Goal: Information Seeking & Learning: Learn about a topic

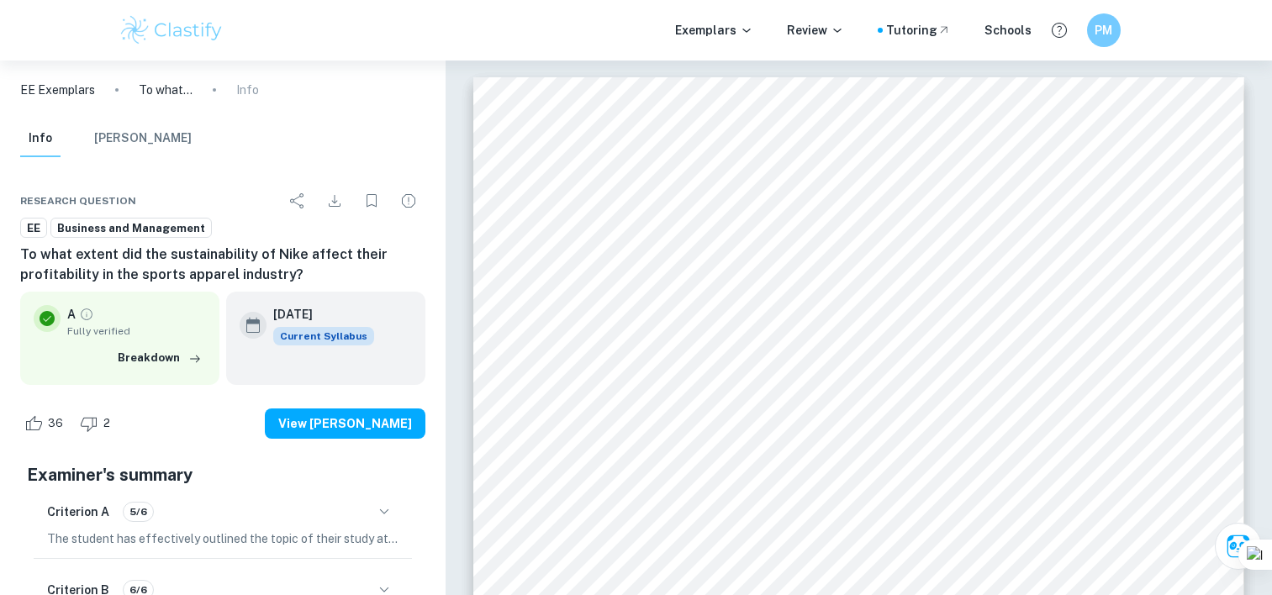
scroll to position [2337, 0]
click at [713, 27] on p "Exemplars" at bounding box center [714, 30] width 78 height 18
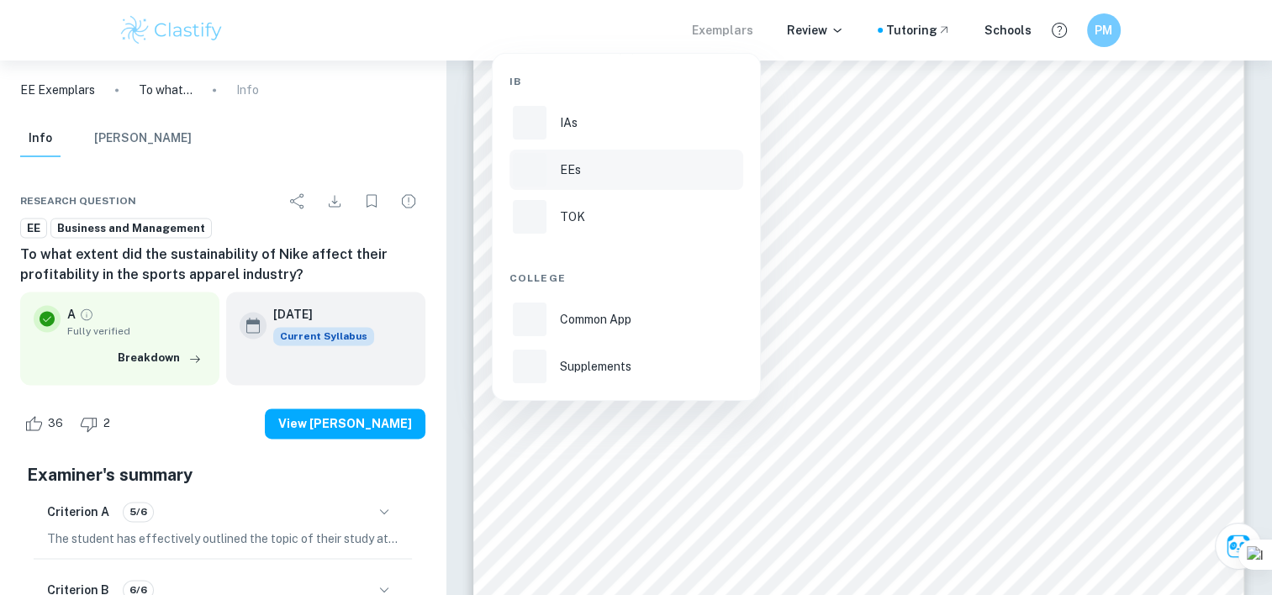
click at [568, 165] on p "EEs" at bounding box center [570, 170] width 21 height 18
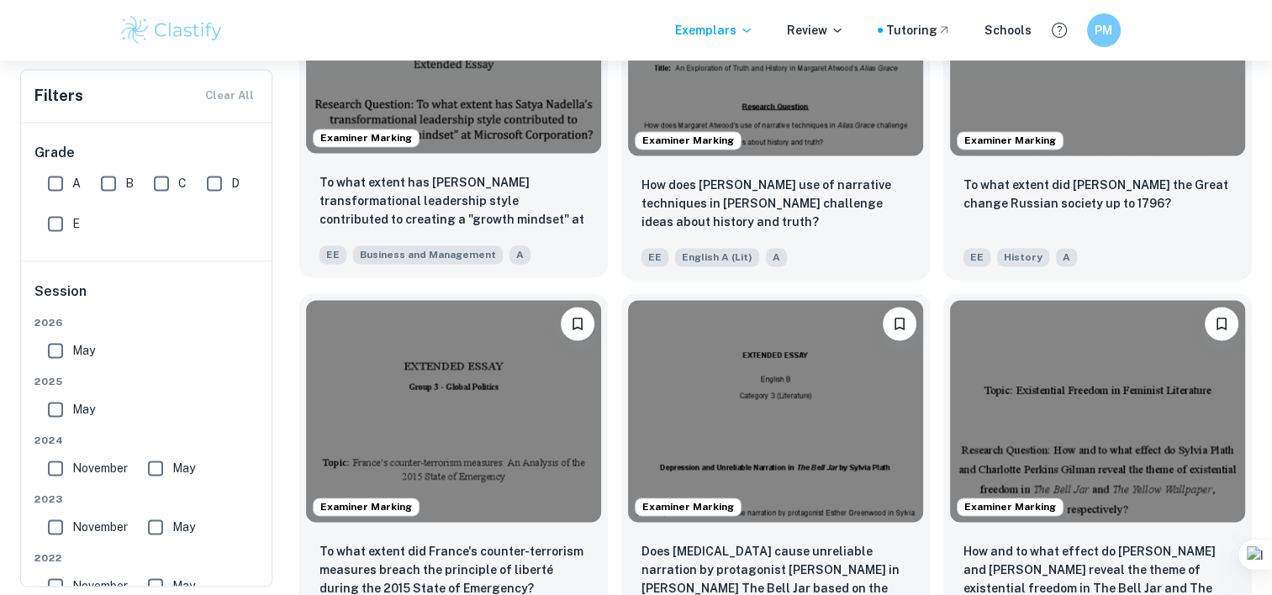
scroll to position [2320, 0]
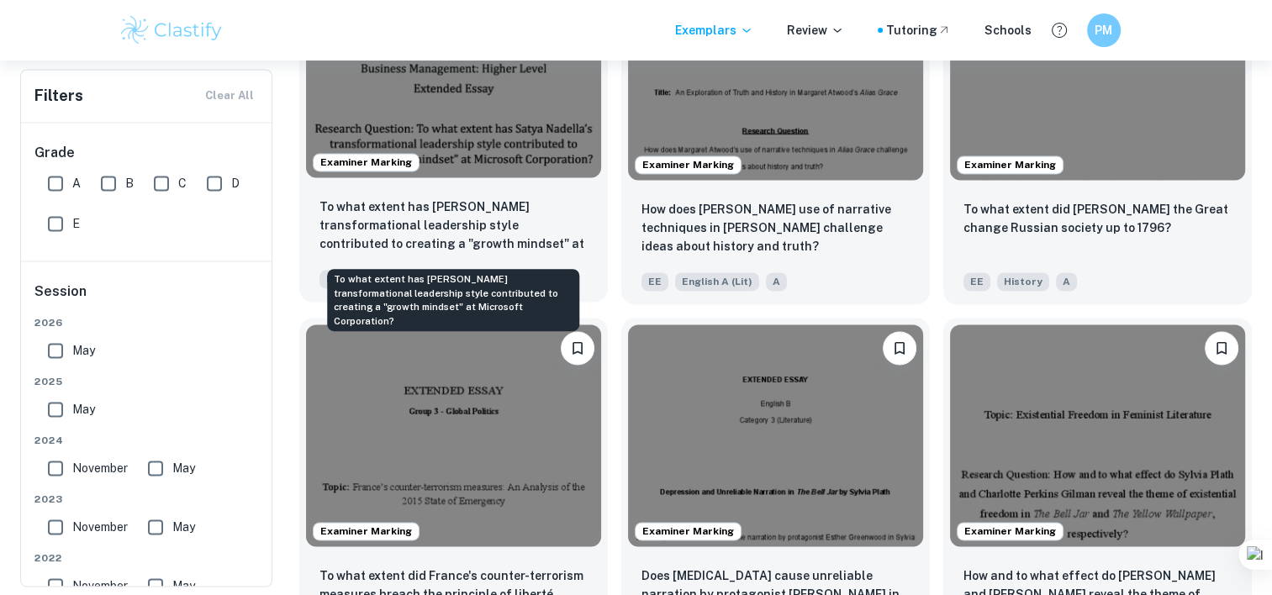
click at [510, 234] on p "To what extent has Satya Nadella's transformational leadership style contribute…" at bounding box center [454, 226] width 268 height 57
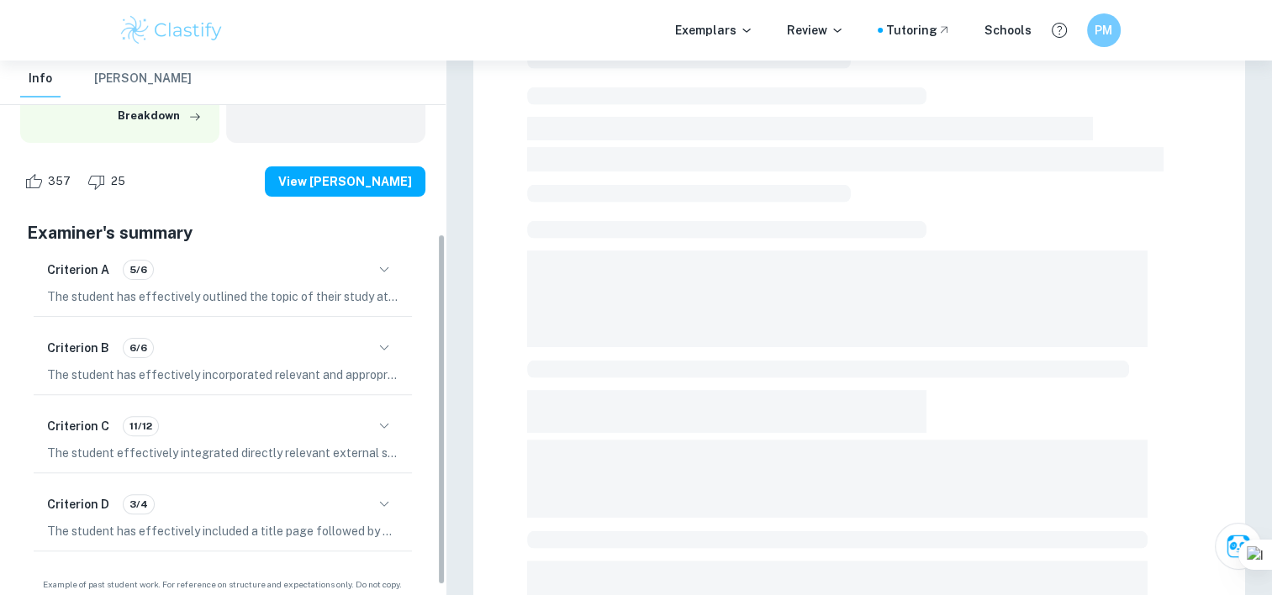
scroll to position [265, 0]
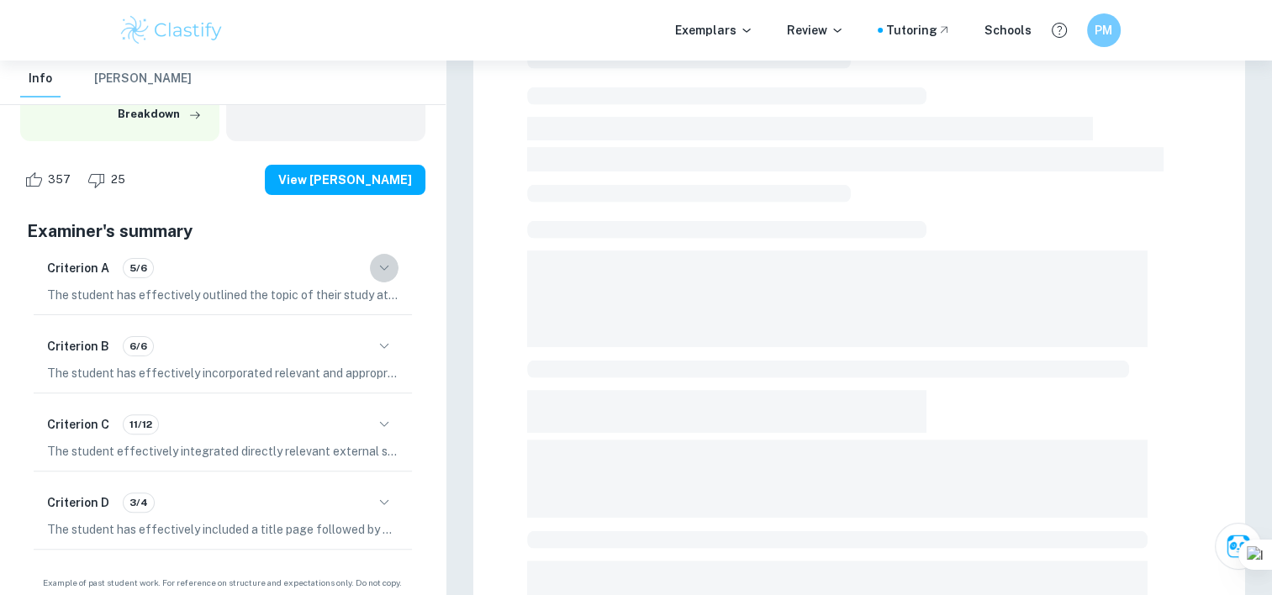
click at [385, 269] on icon "button" at bounding box center [384, 268] width 20 height 20
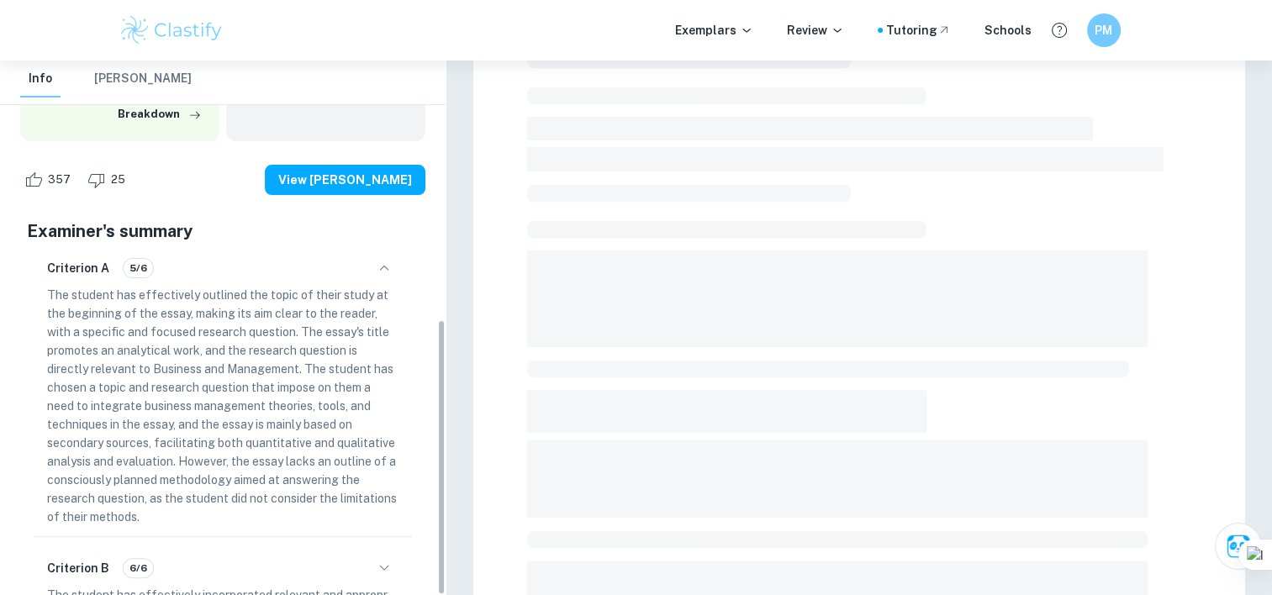
scroll to position [500, 0]
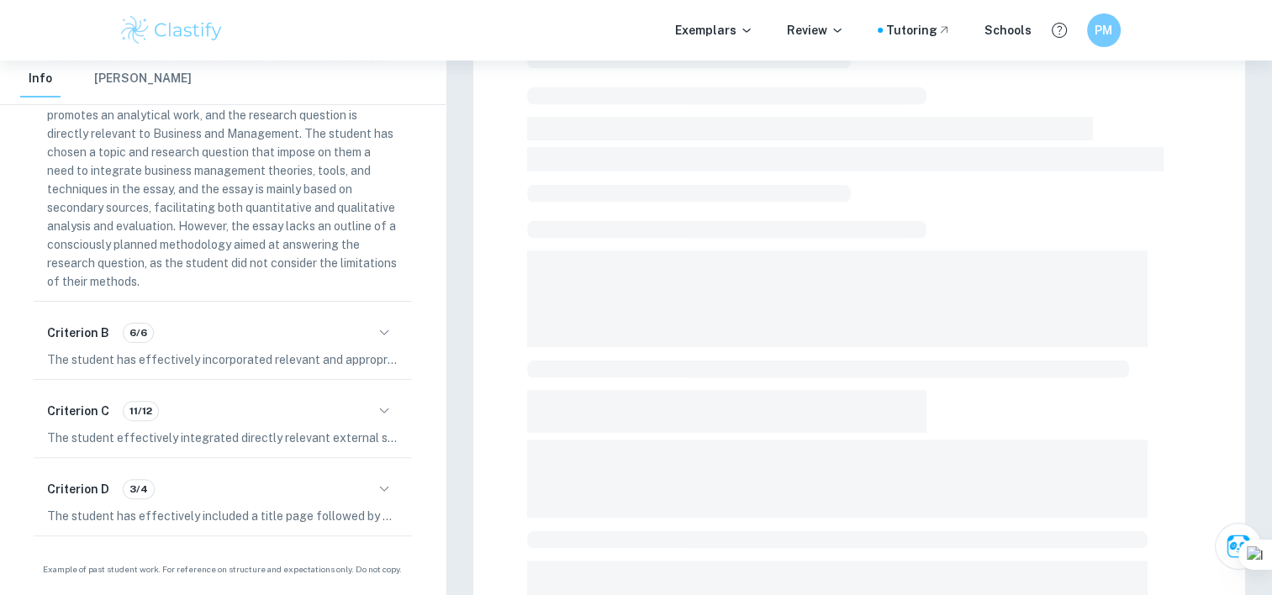
click at [235, 493] on div "Criterion D 3/4" at bounding box center [222, 489] width 351 height 29
click at [381, 494] on icon "button" at bounding box center [384, 489] width 20 height 20
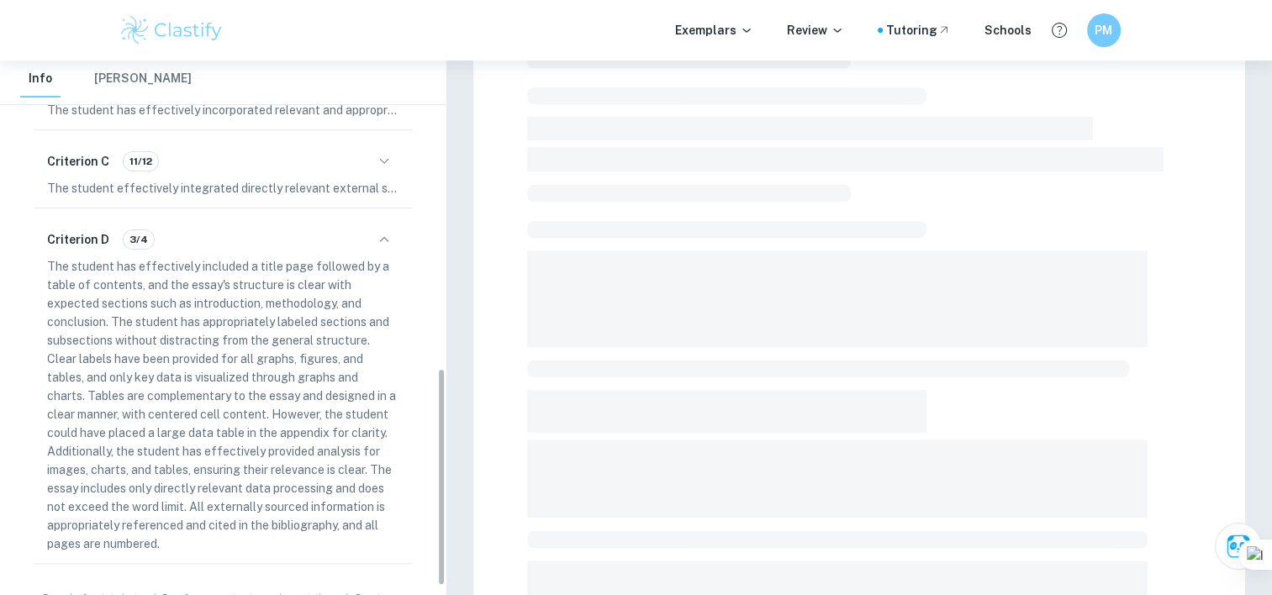
scroll to position [758, 0]
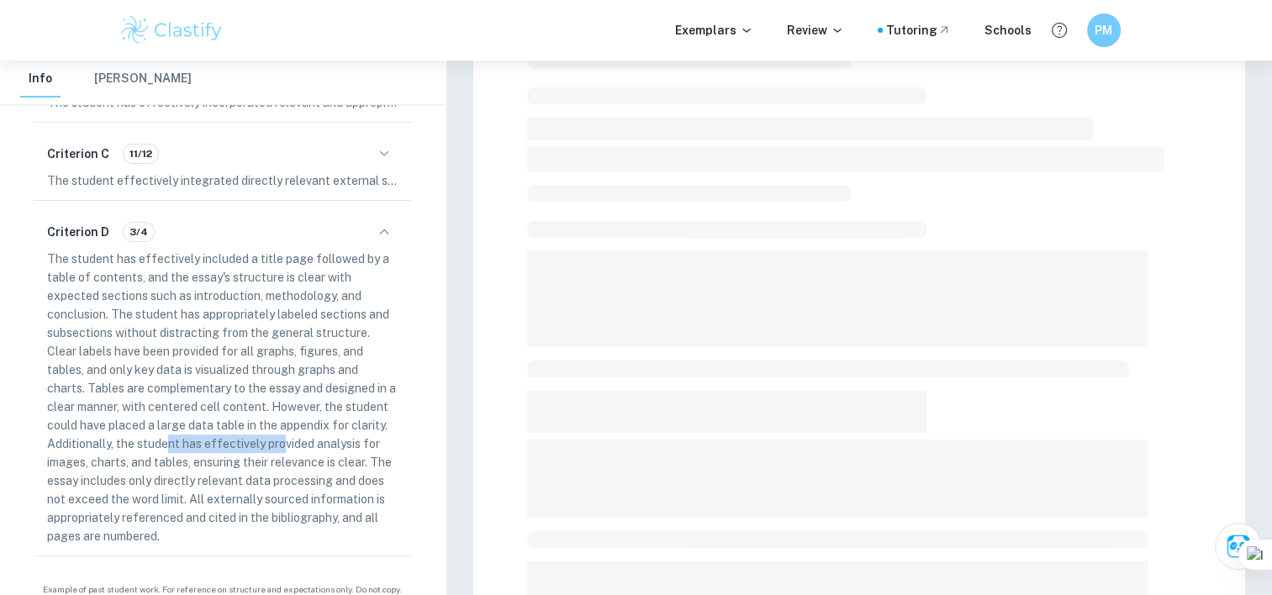
drag, startPoint x: 167, startPoint y: 446, endPoint x: 281, endPoint y: 439, distance: 113.8
click at [281, 439] on p "The student has effectively included a title page followed by a table of conten…" at bounding box center [222, 398] width 351 height 296
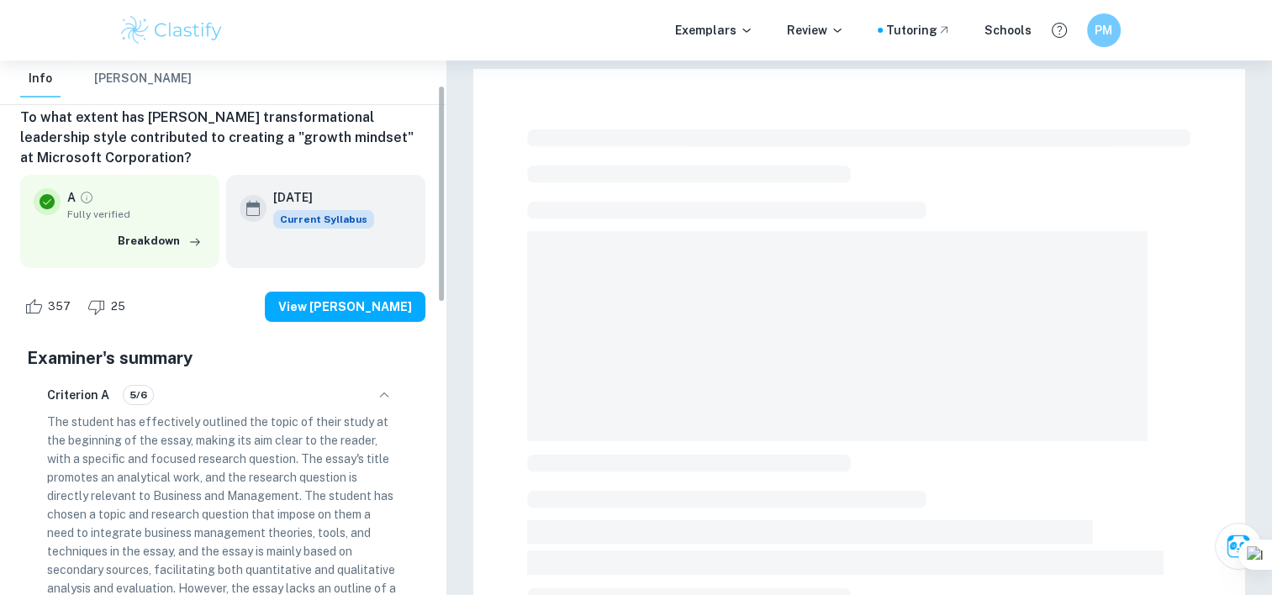
scroll to position [0, 0]
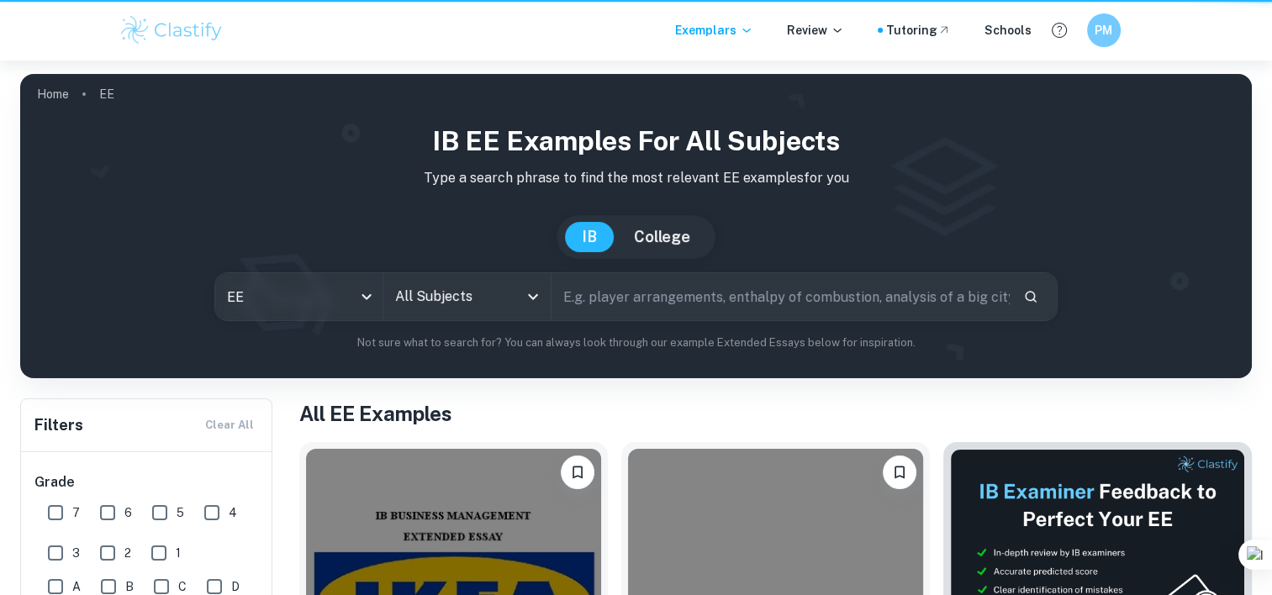
scroll to position [2320, 0]
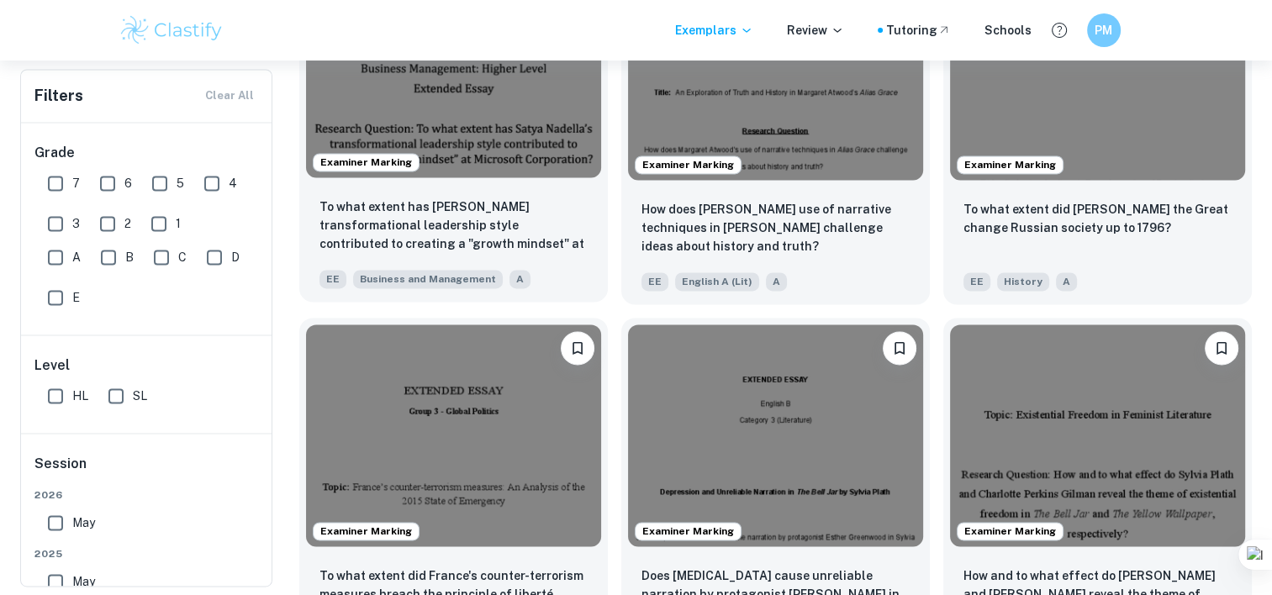
click at [523, 184] on div "Examiner Marking" at bounding box center [453, 67] width 309 height 235
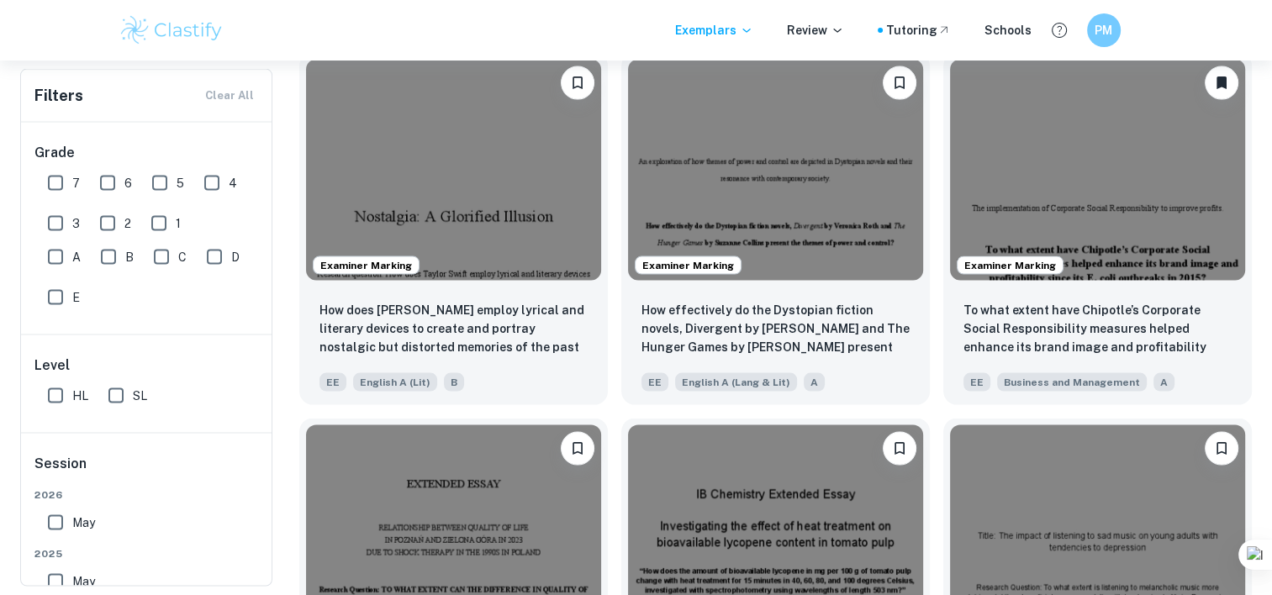
scroll to position [3318, 0]
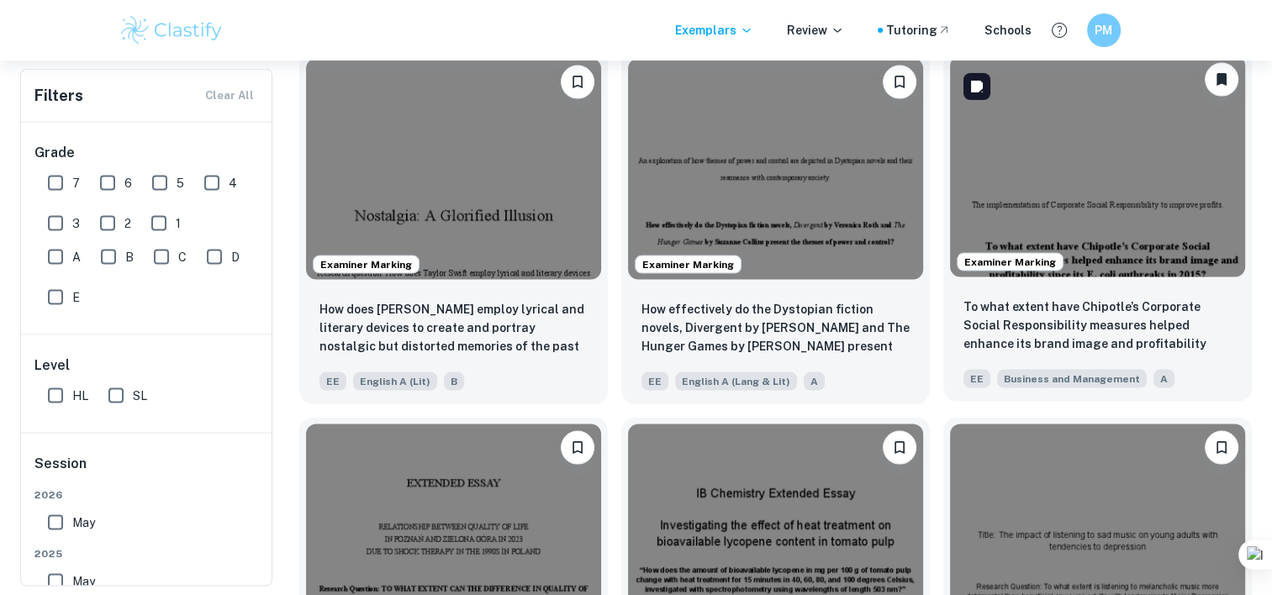
click at [1144, 219] on img at bounding box center [1097, 166] width 295 height 221
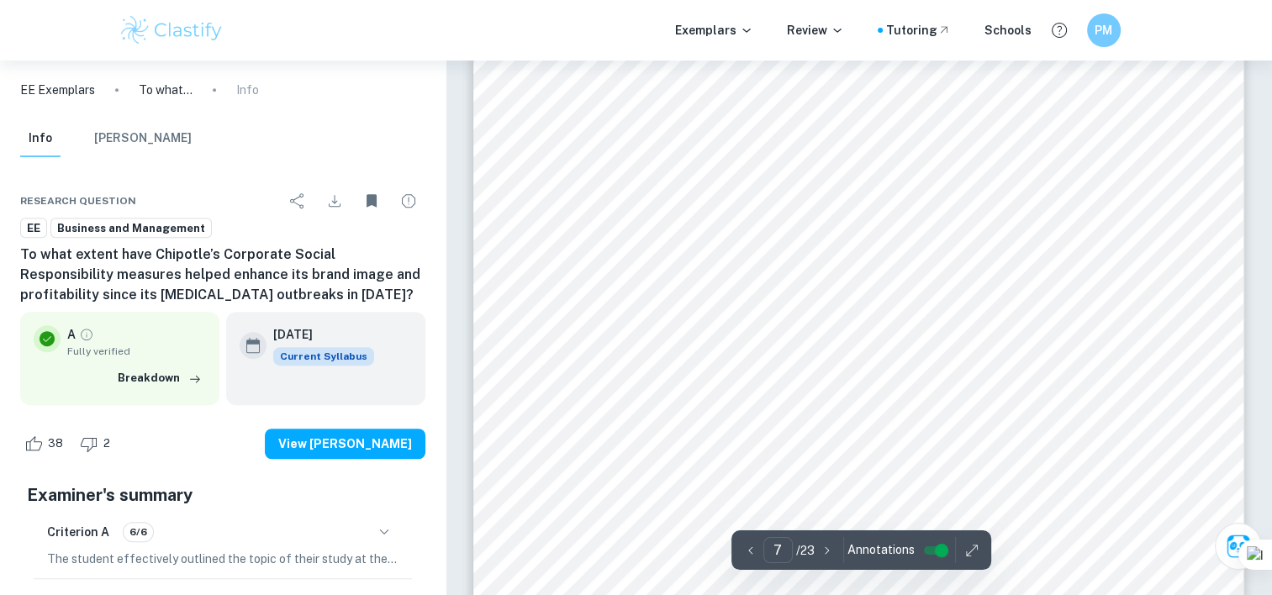
scroll to position [6658, 0]
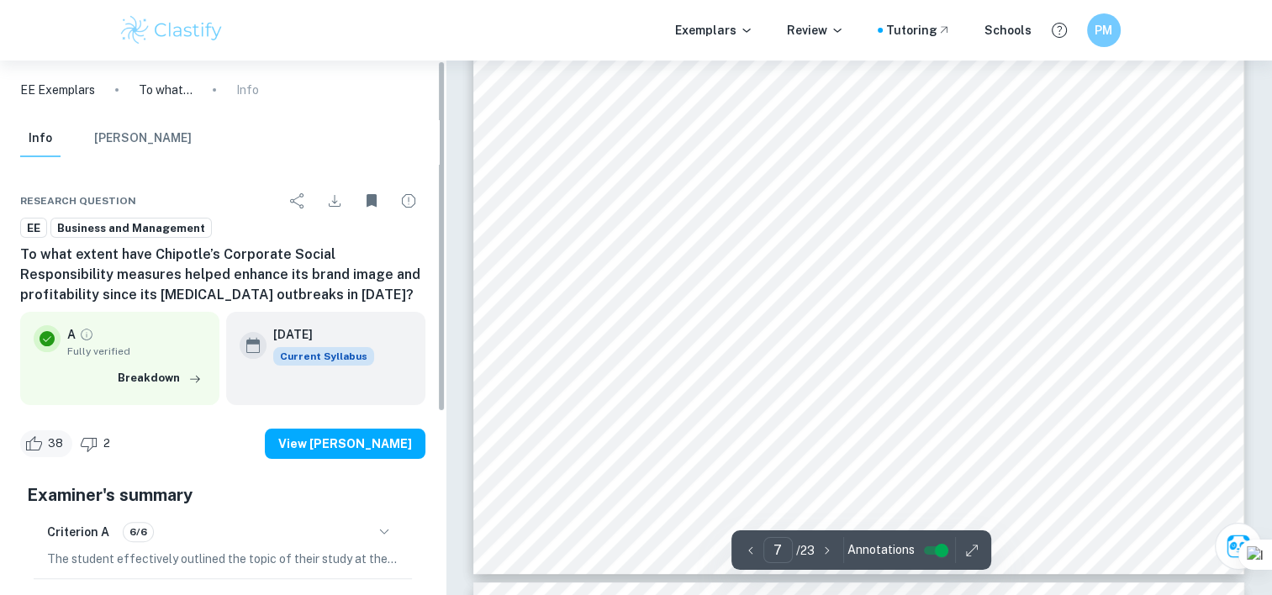
type input "5"
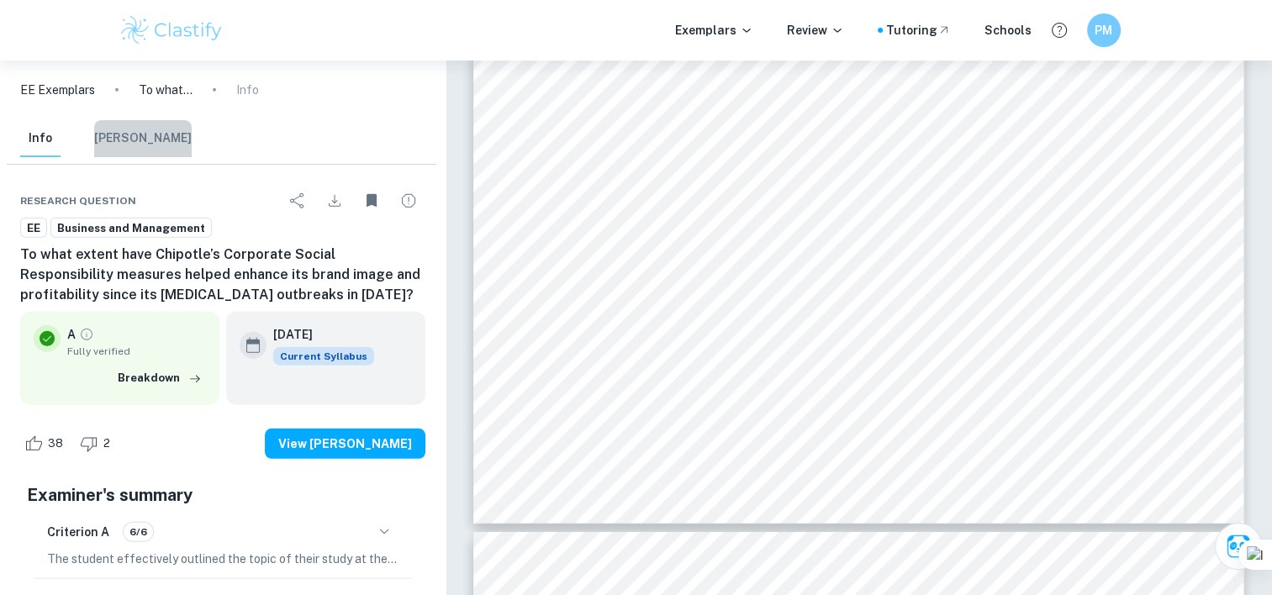
click at [150, 150] on button "Mark Scheme" at bounding box center [143, 138] width 98 height 37
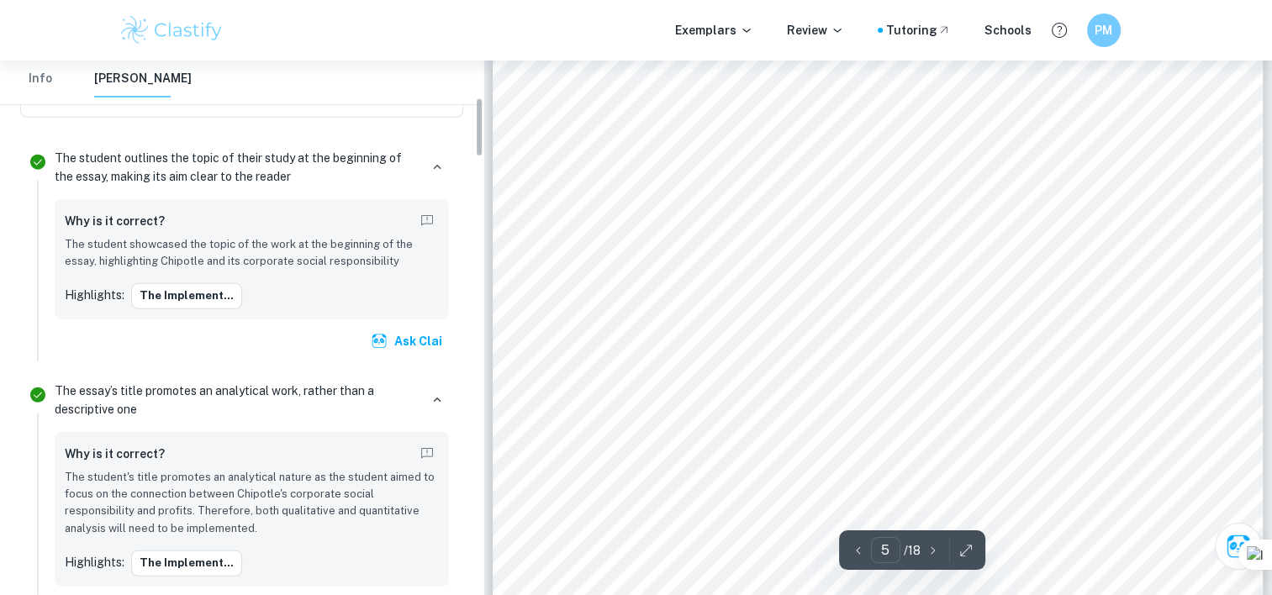
scroll to position [309, 0]
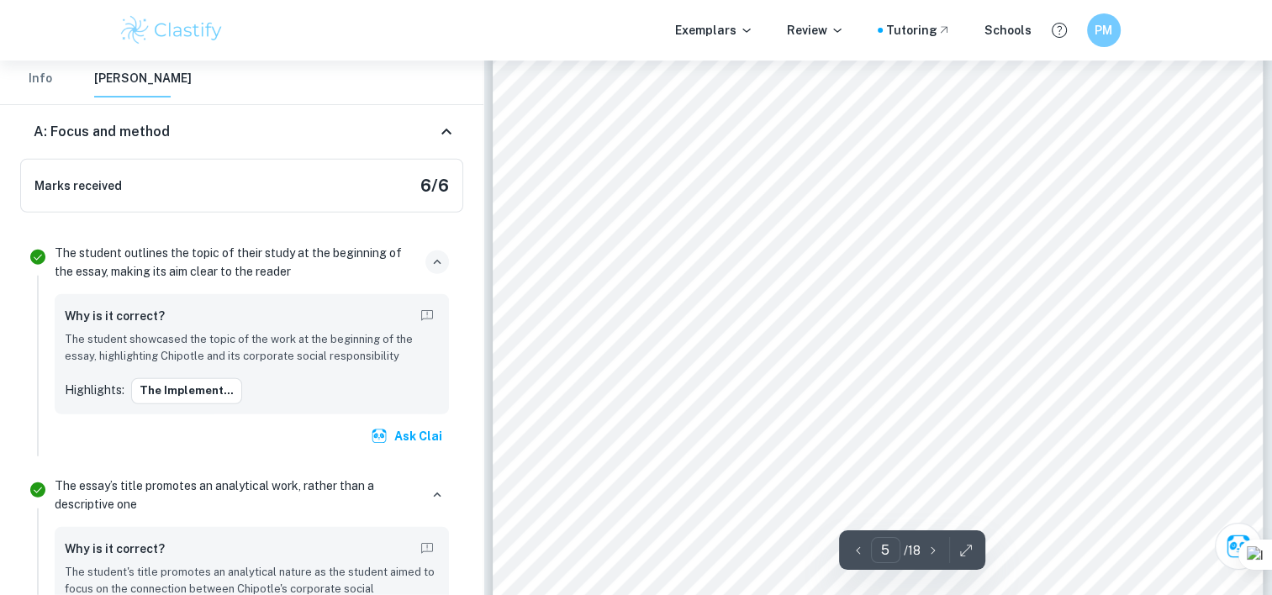
click at [431, 256] on icon "button" at bounding box center [437, 262] width 15 height 15
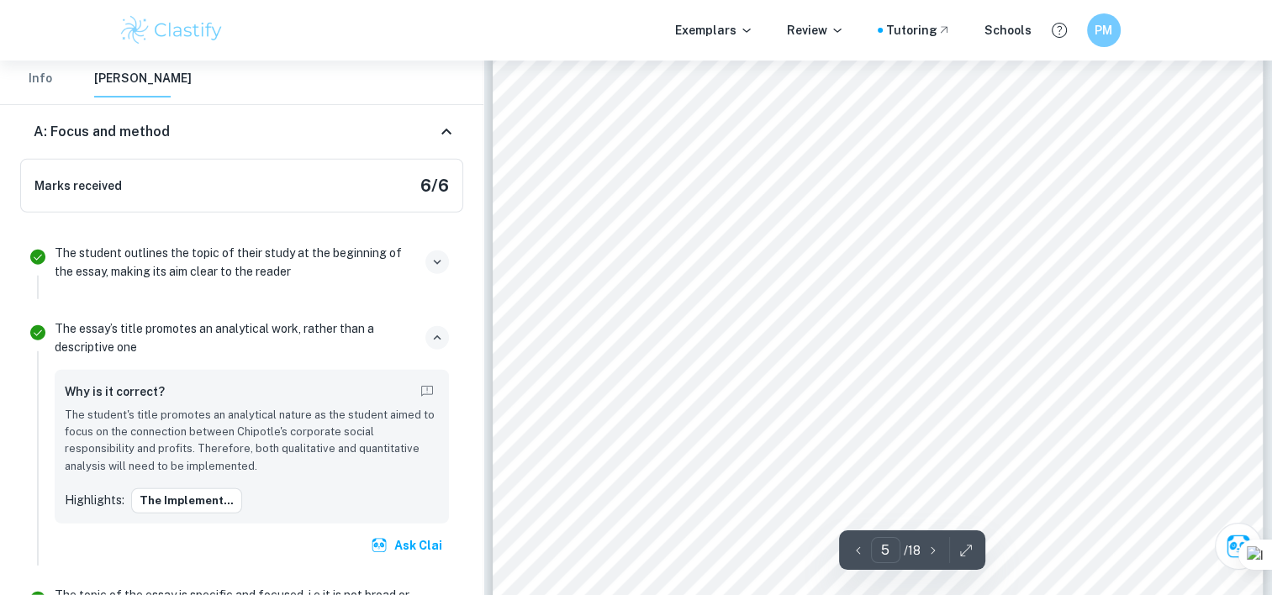
click at [441, 330] on icon "button" at bounding box center [437, 337] width 15 height 15
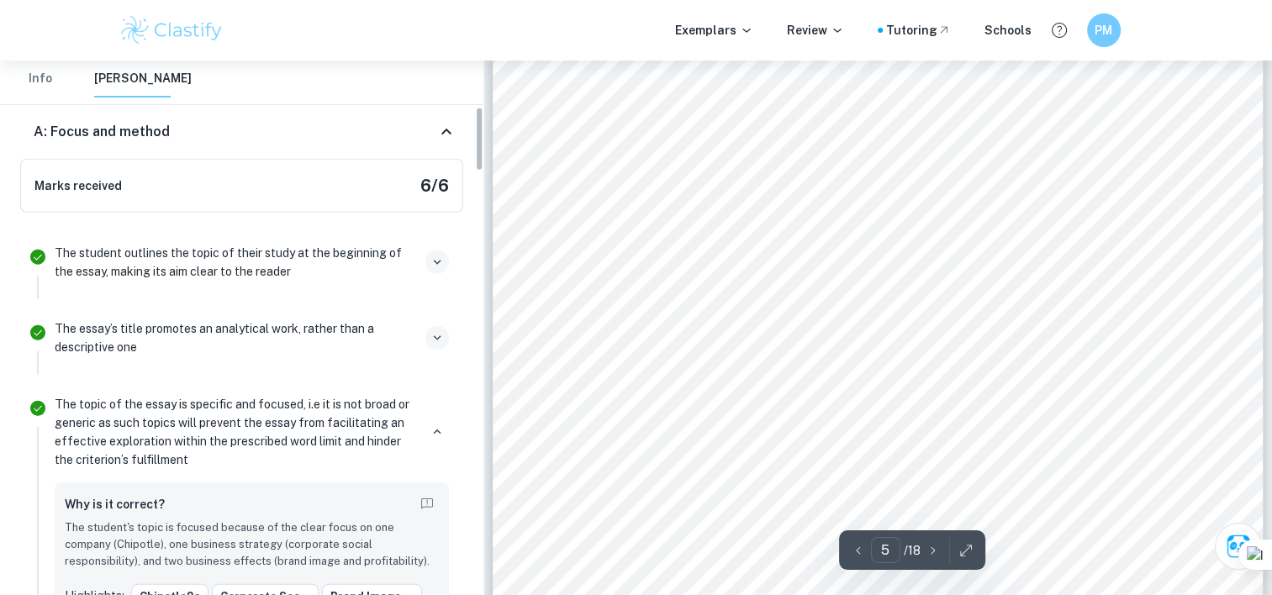
scroll to position [404, 0]
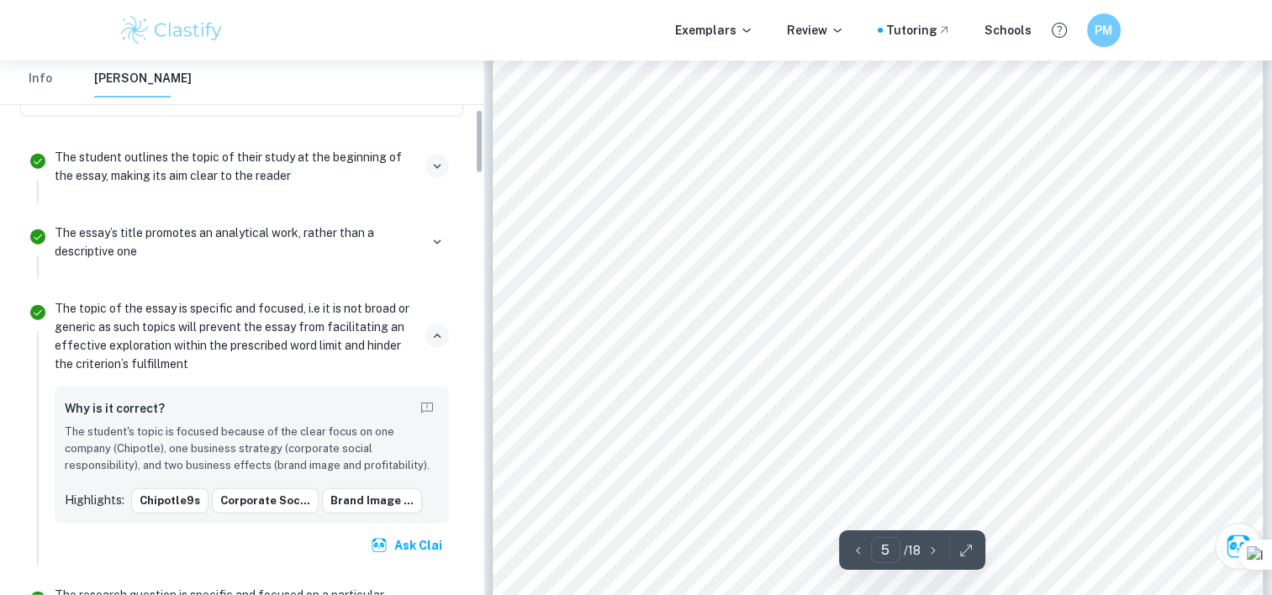
click at [441, 331] on icon "button" at bounding box center [437, 336] width 15 height 15
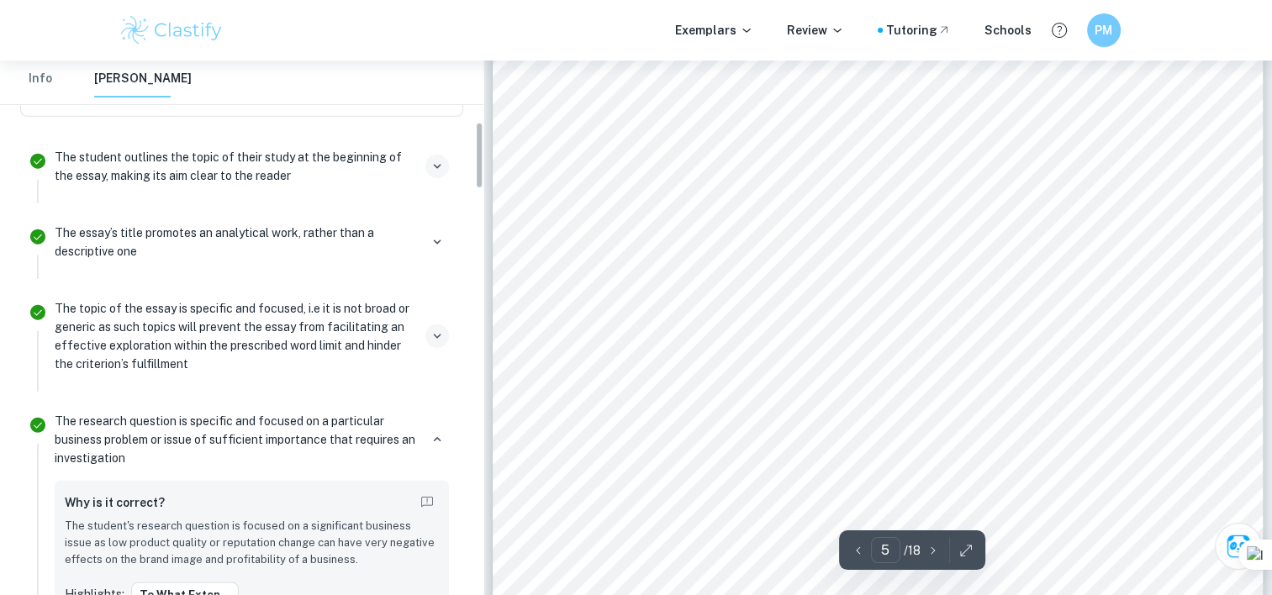
scroll to position [485, 0]
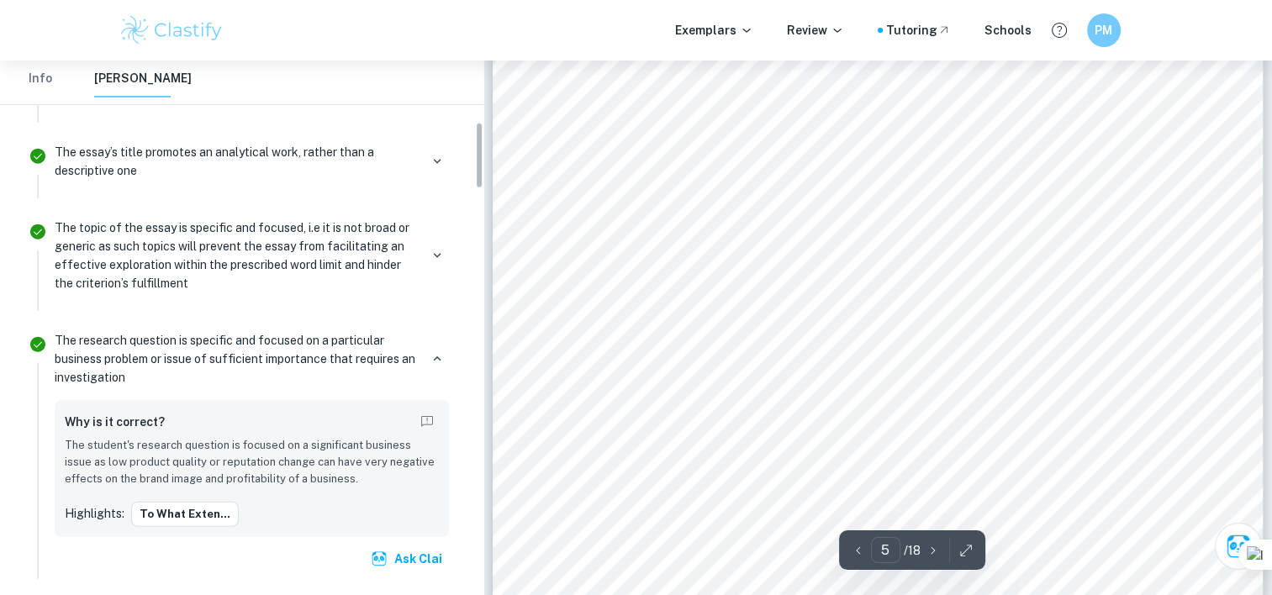
click at [418, 361] on p "The research question is specific and focused on a particular business problem …" at bounding box center [237, 358] width 364 height 55
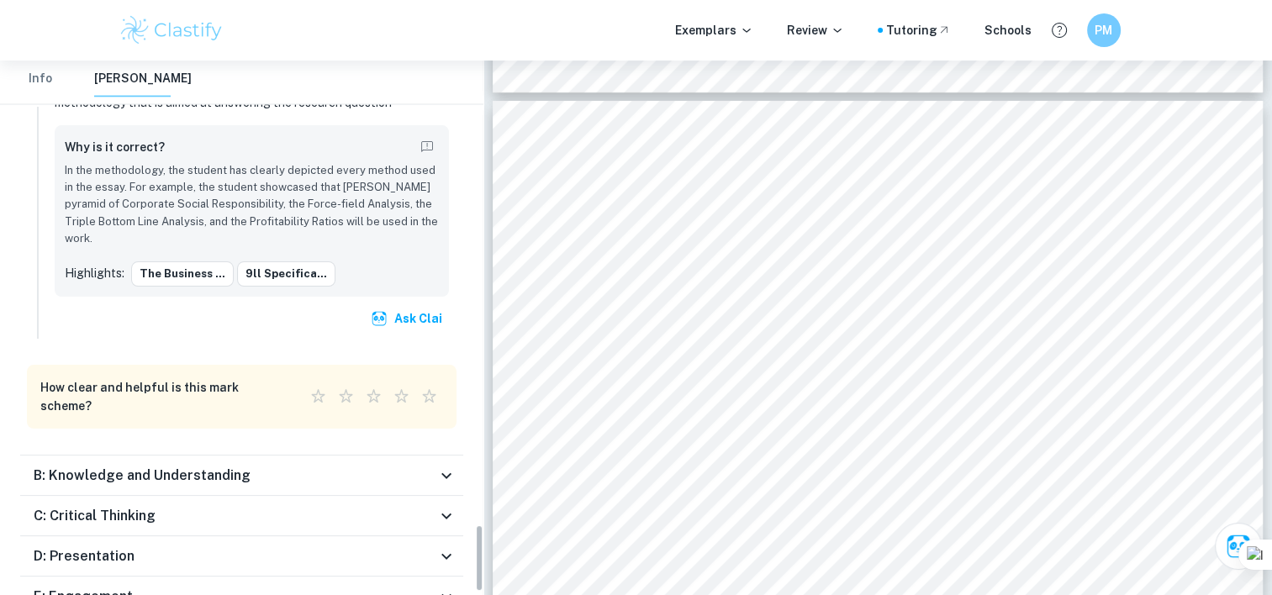
scroll to position [3644, 0]
click at [414, 454] on div "B: Knowledge and Understanding" at bounding box center [241, 474] width 443 height 40
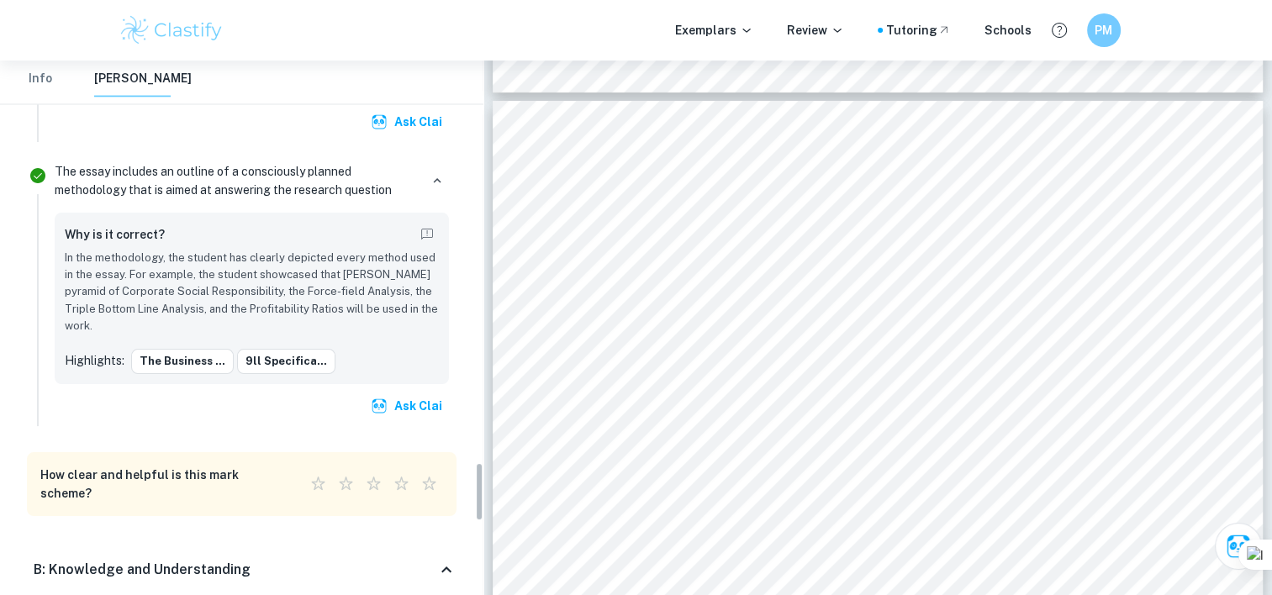
scroll to position [3684, 0]
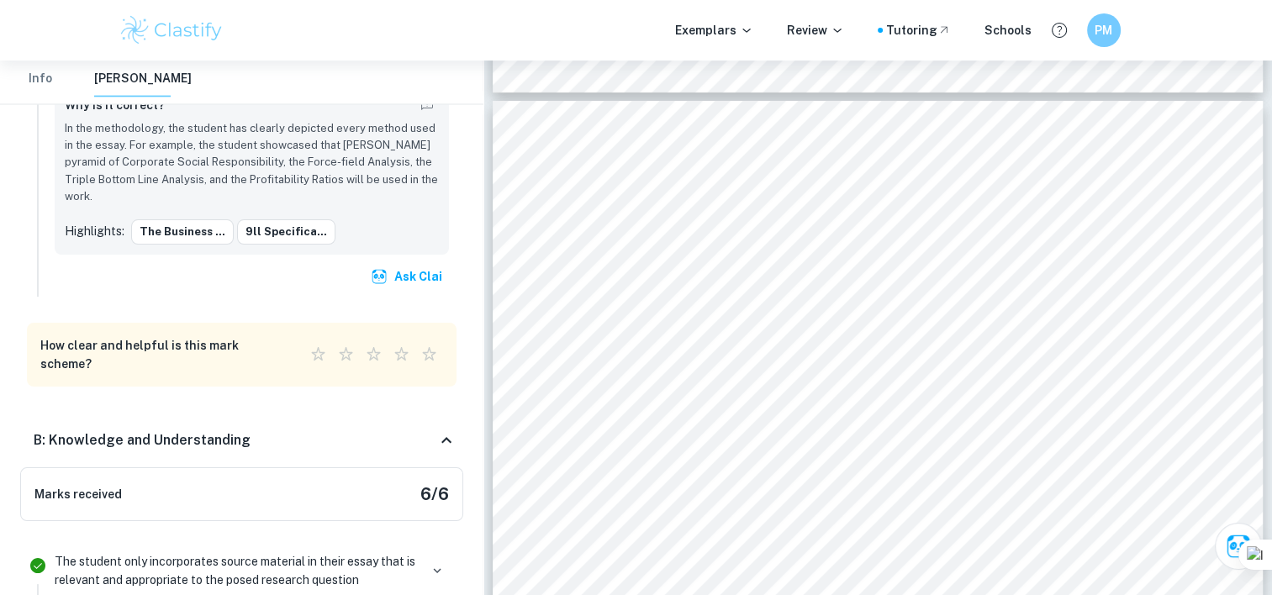
click at [389, 431] on div "B: Knowledge and Understanding" at bounding box center [235, 441] width 403 height 20
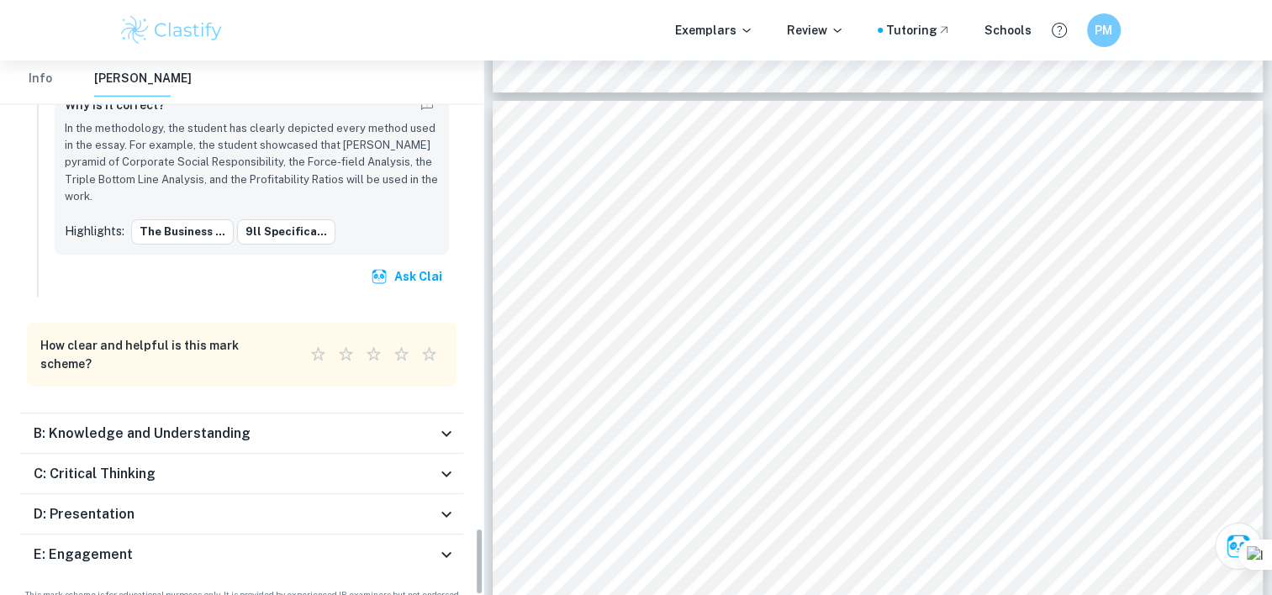
scroll to position [3667, 0]
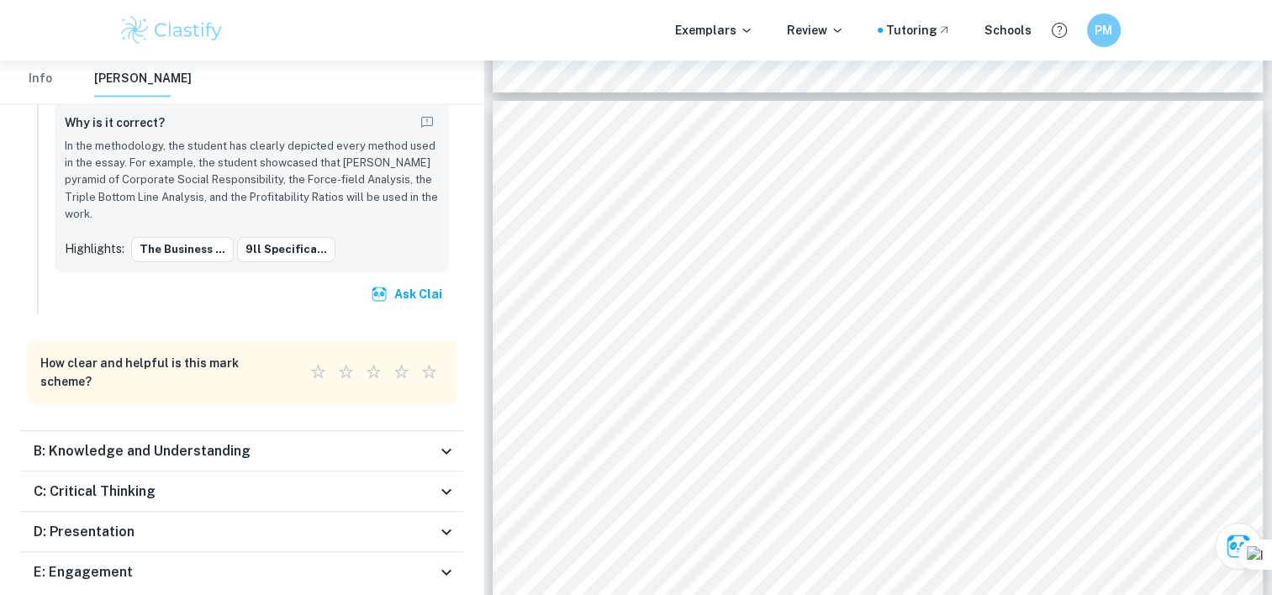
click at [336, 482] on div "C: Critical Thinking" at bounding box center [235, 492] width 403 height 20
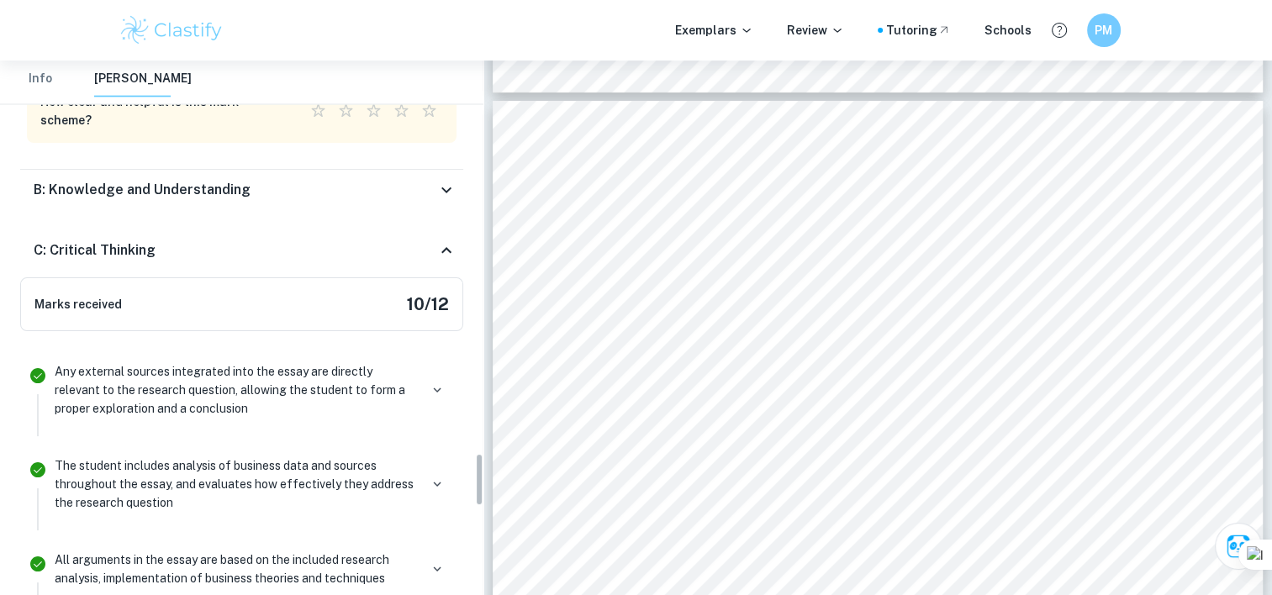
scroll to position [3918, 0]
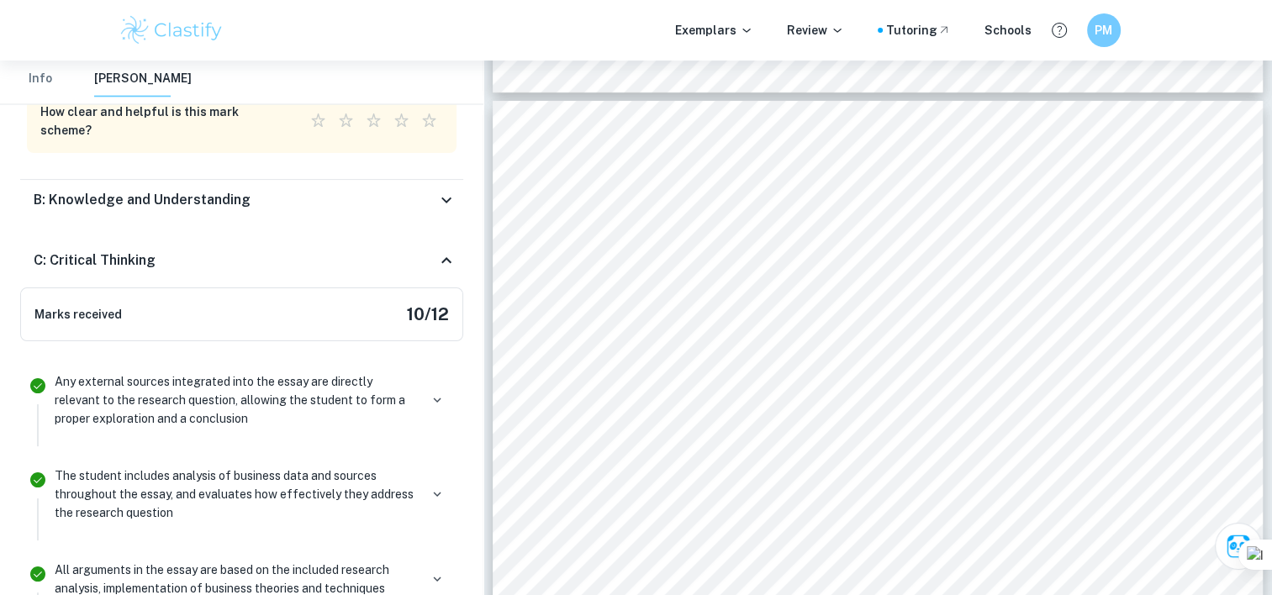
click at [414, 251] on div "C: Critical Thinking" at bounding box center [235, 261] width 403 height 20
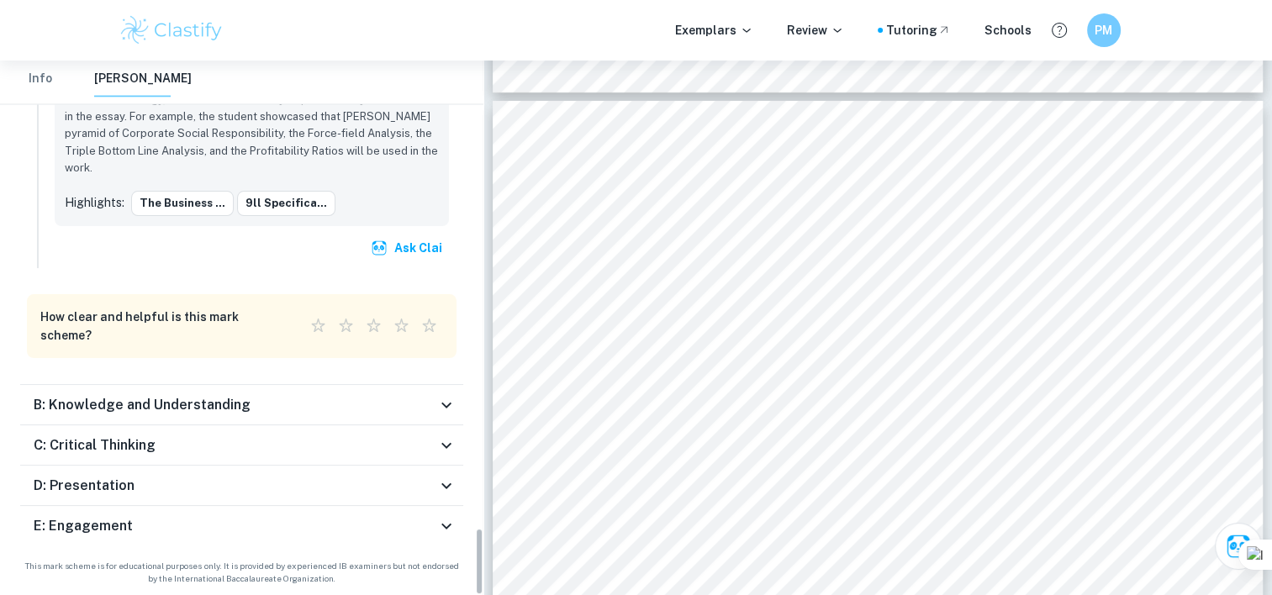
scroll to position [3667, 0]
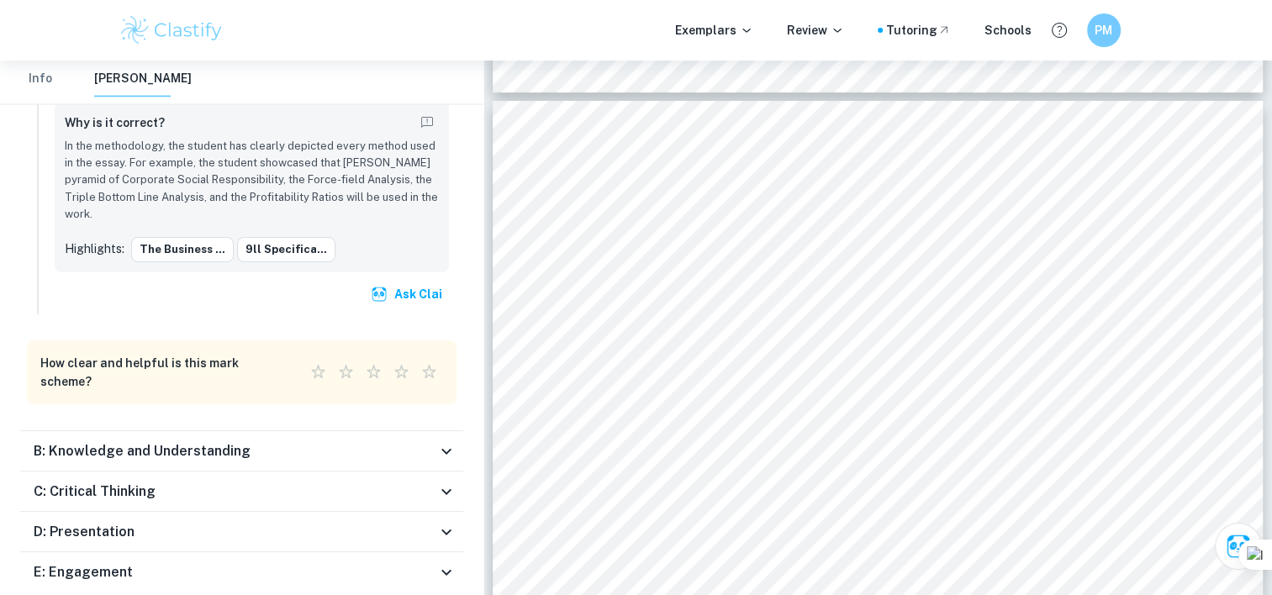
click at [362, 522] on div "D: Presentation" at bounding box center [235, 532] width 403 height 20
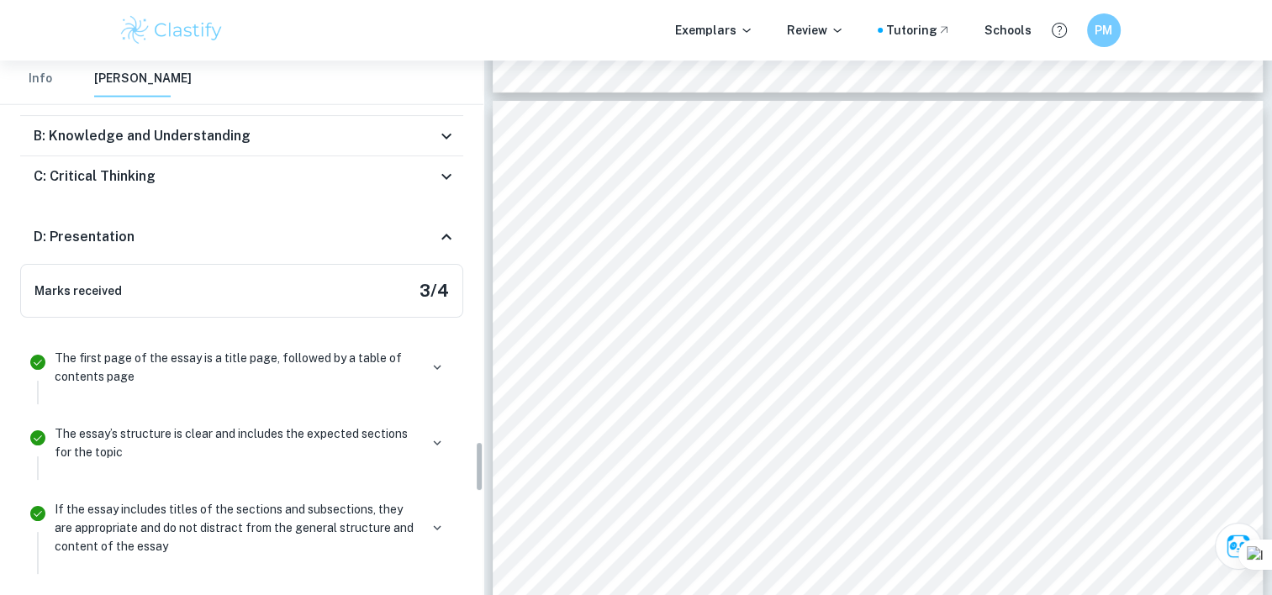
scroll to position [3980, 0]
click at [405, 230] on div "D: Presentation" at bounding box center [235, 240] width 403 height 20
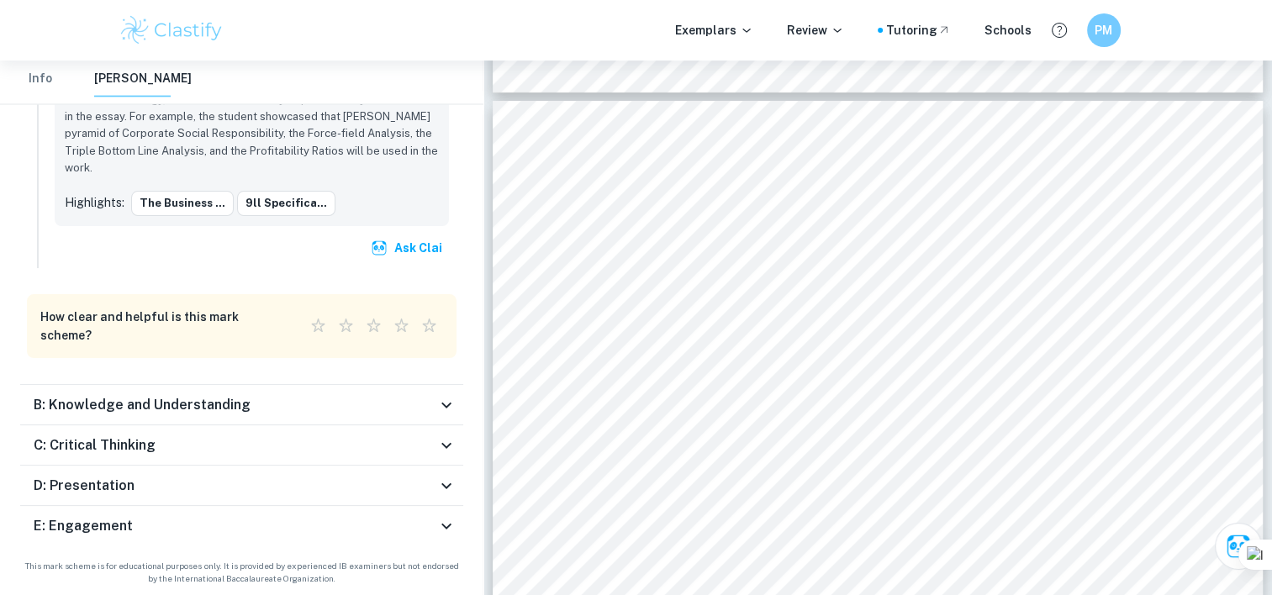
scroll to position [3667, 0]
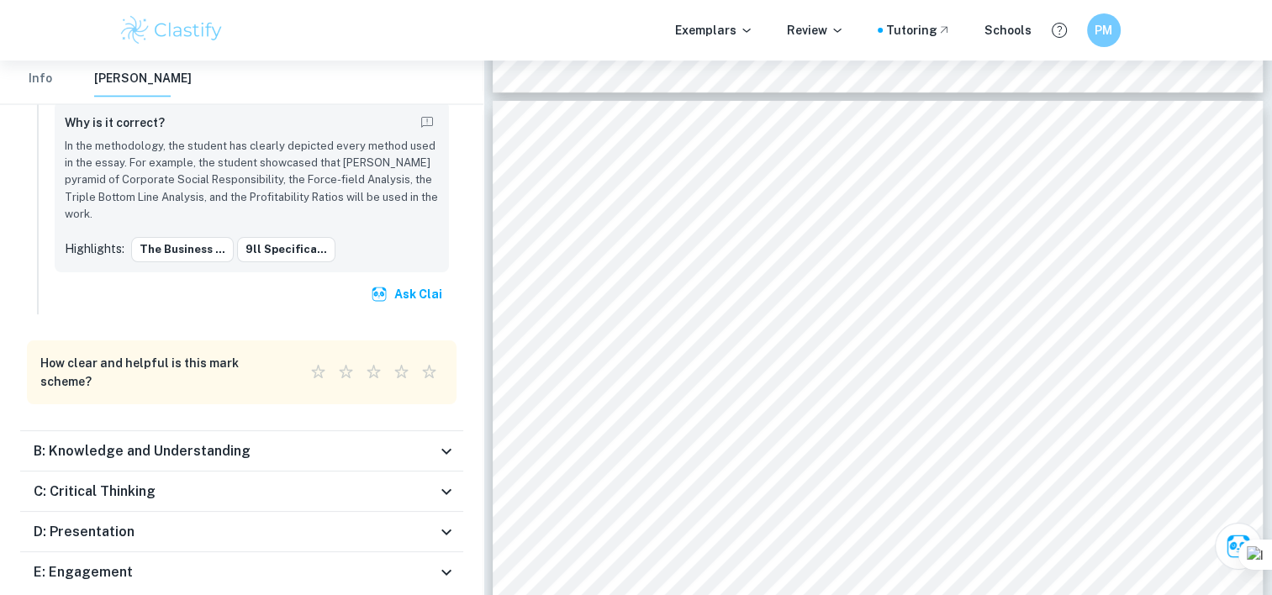
click at [342, 563] on div "E: Engagement" at bounding box center [235, 573] width 403 height 20
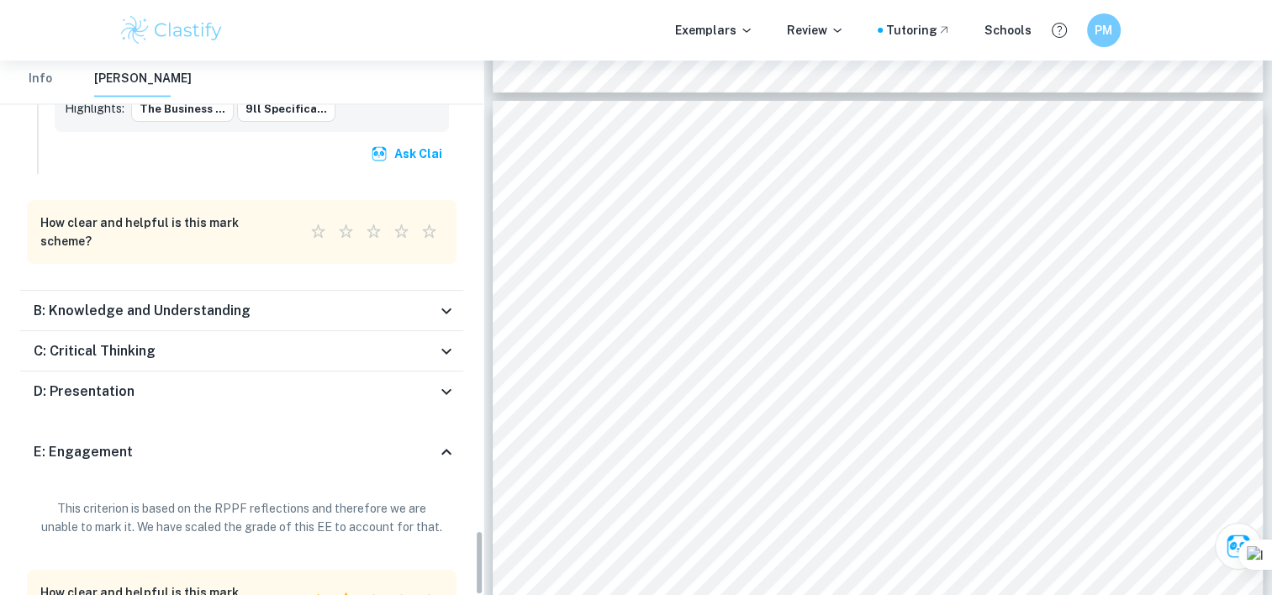
scroll to position [3839, 0]
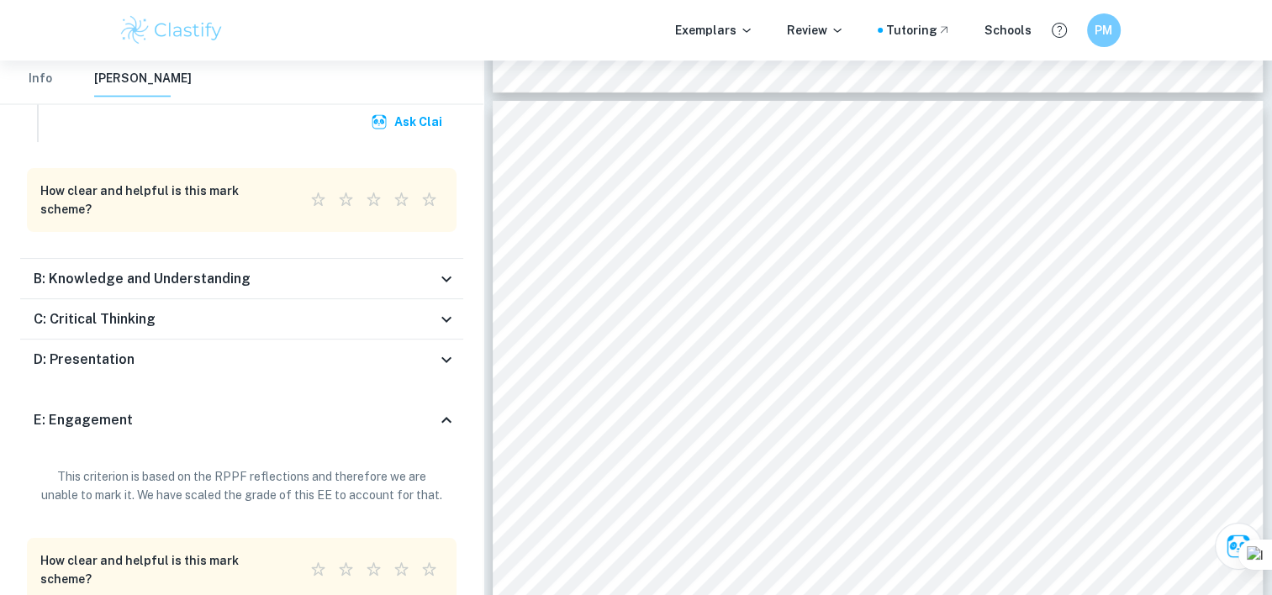
click at [224, 410] on div "E: Engagement" at bounding box center [235, 420] width 403 height 20
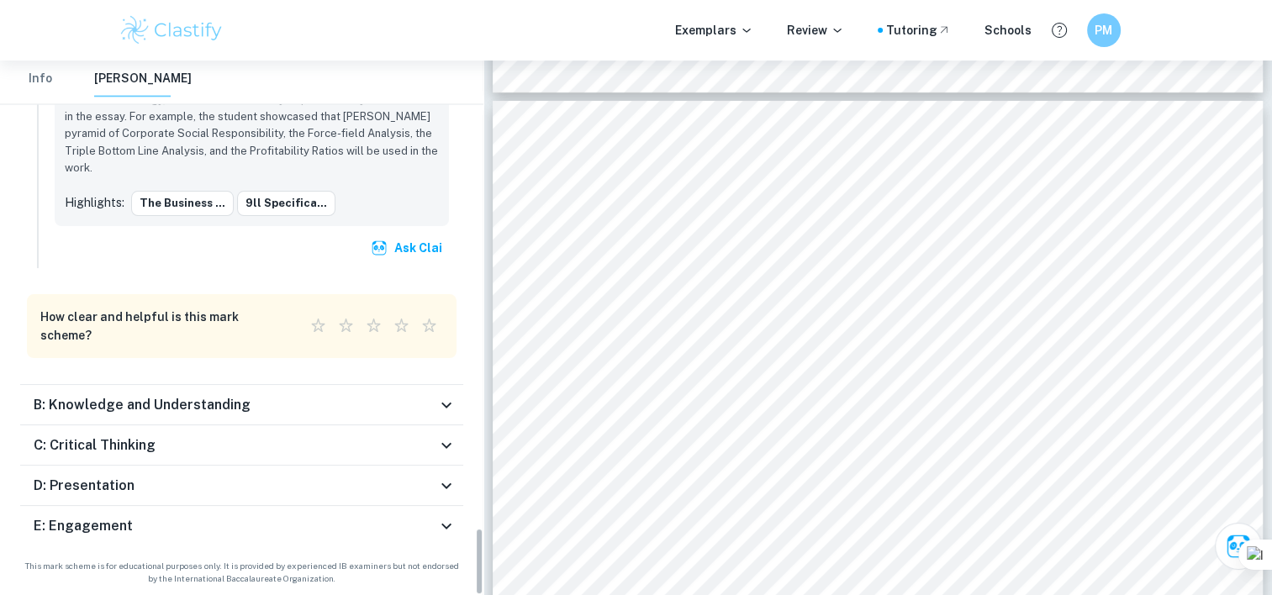
scroll to position [3667, 0]
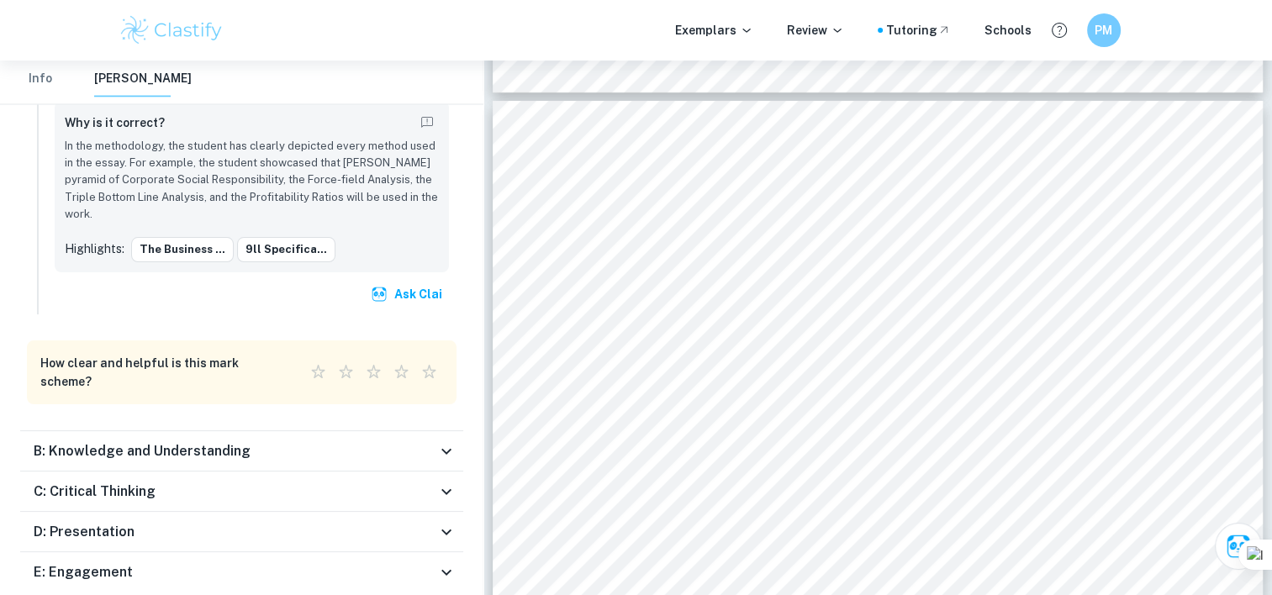
click at [163, 563] on div "E: Engagement" at bounding box center [235, 573] width 403 height 20
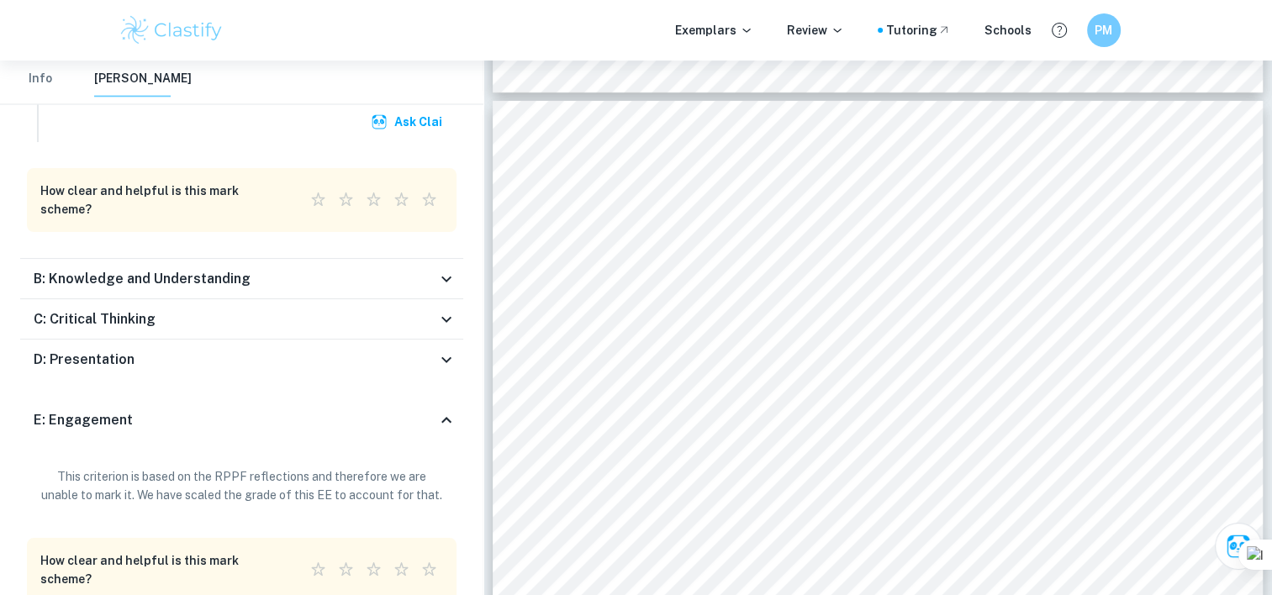
click at [150, 410] on div "E: Engagement" at bounding box center [235, 420] width 403 height 20
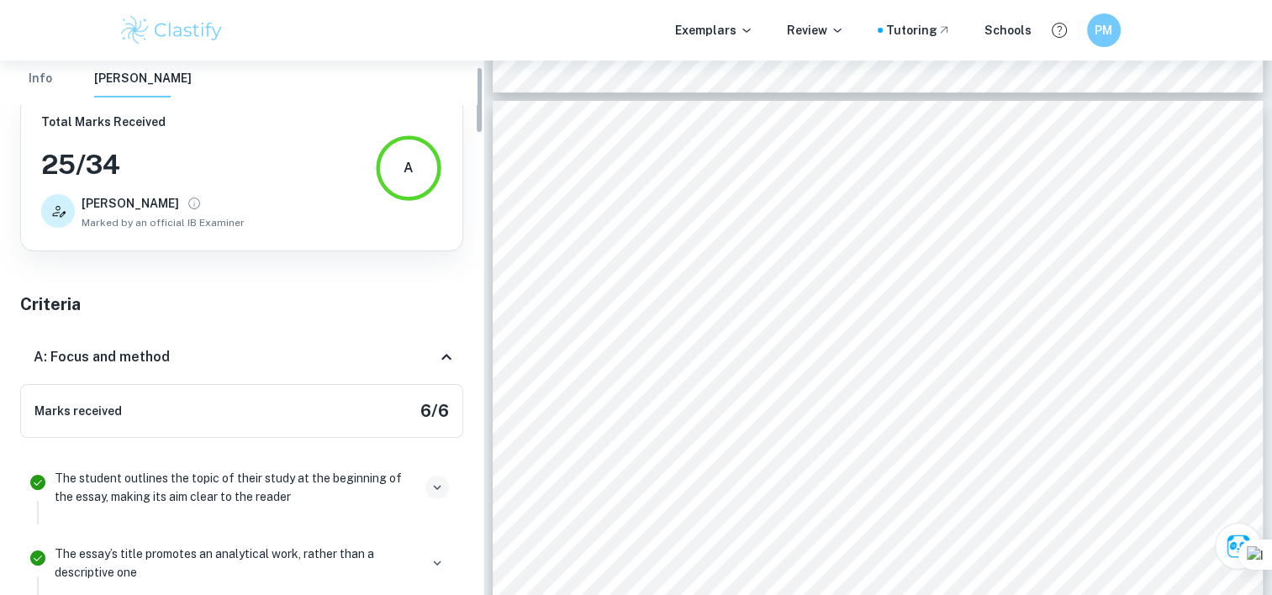
scroll to position [0, 0]
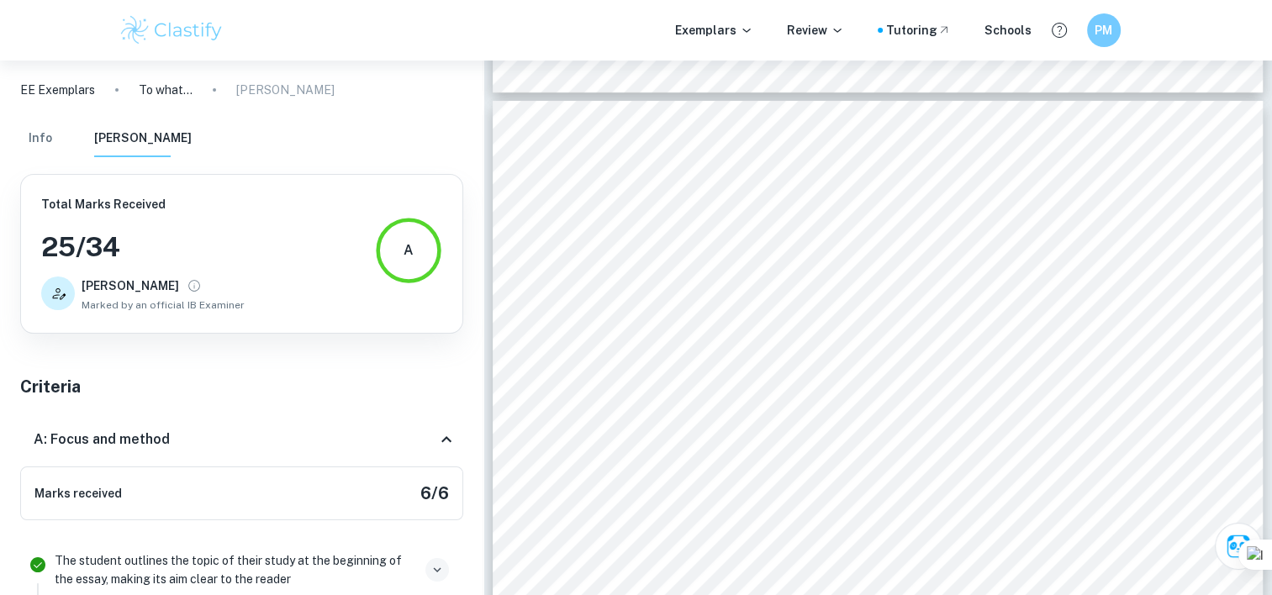
click at [379, 431] on div "A: Focus and method" at bounding box center [235, 440] width 403 height 20
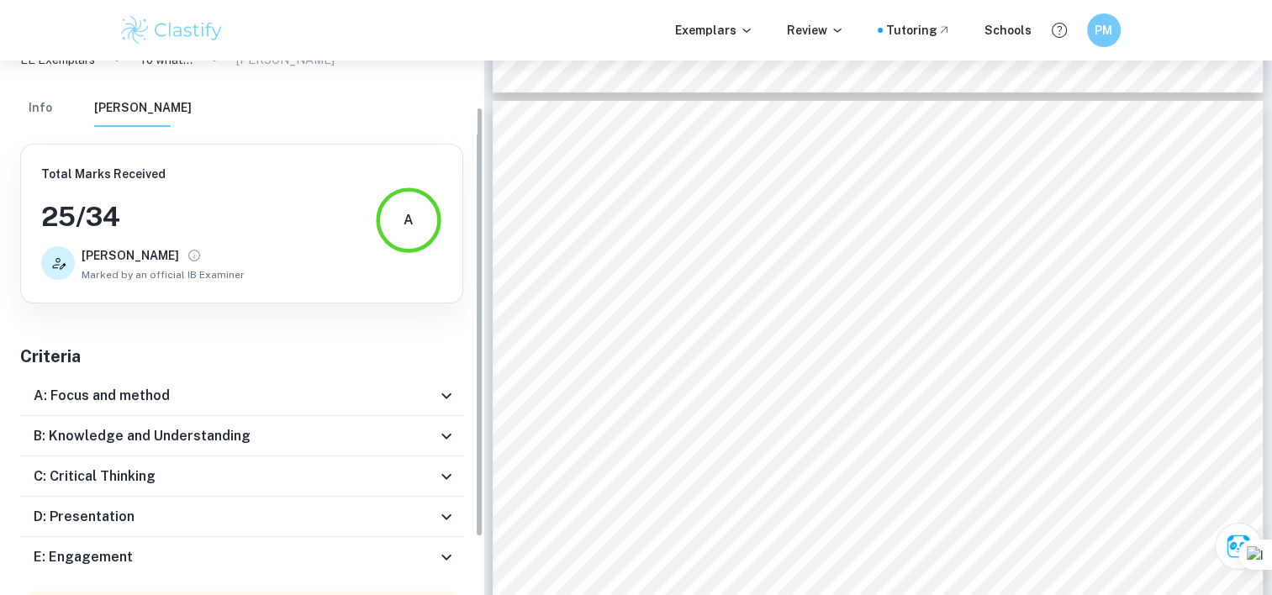
scroll to position [64, 0]
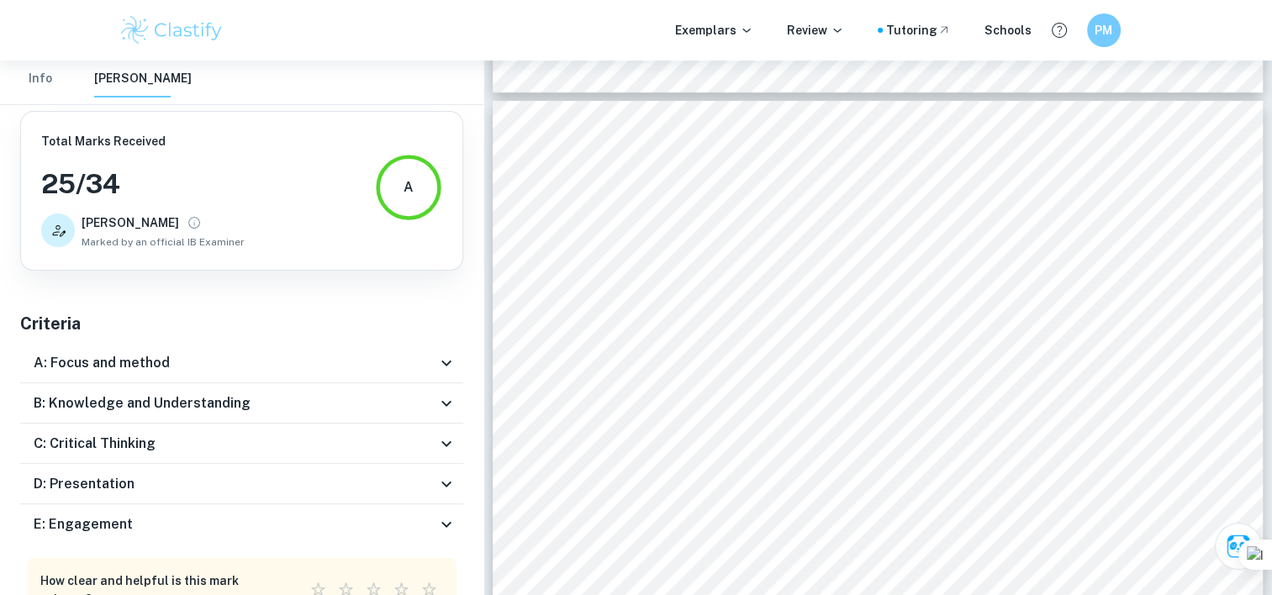
click at [362, 407] on div "B: Knowledge and Understanding" at bounding box center [235, 404] width 403 height 20
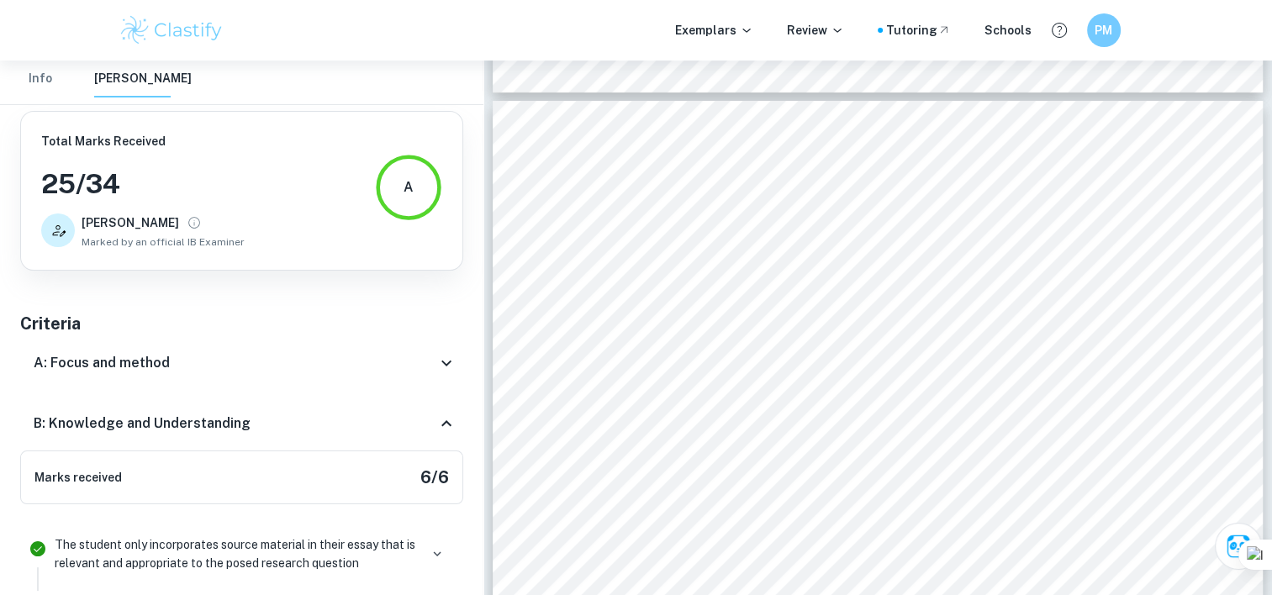
click at [363, 408] on div "B: Knowledge and Understanding" at bounding box center [241, 424] width 443 height 54
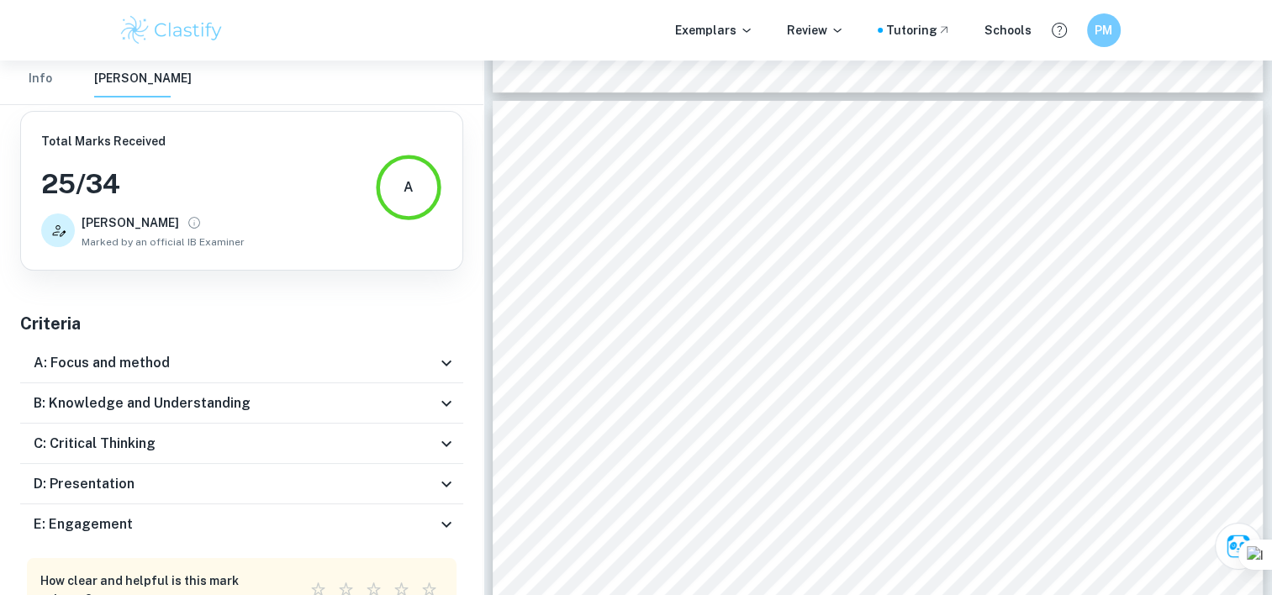
click at [350, 373] on div "A: Focus and method" at bounding box center [241, 363] width 443 height 40
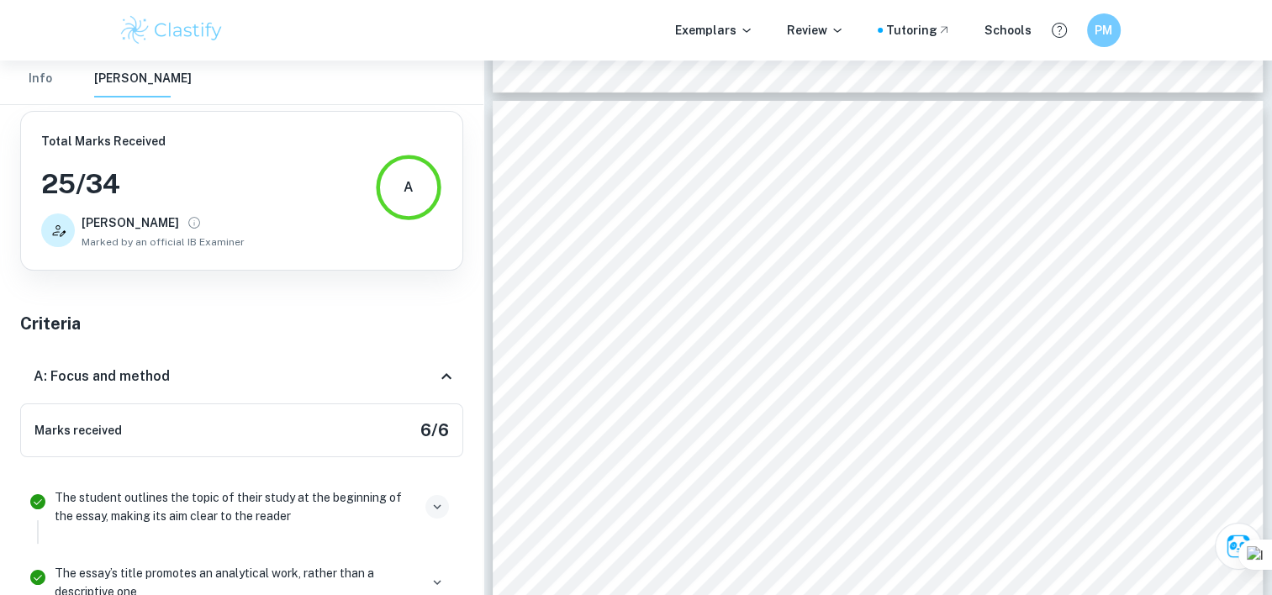
click at [350, 376] on div "A: Focus and method" at bounding box center [235, 377] width 403 height 20
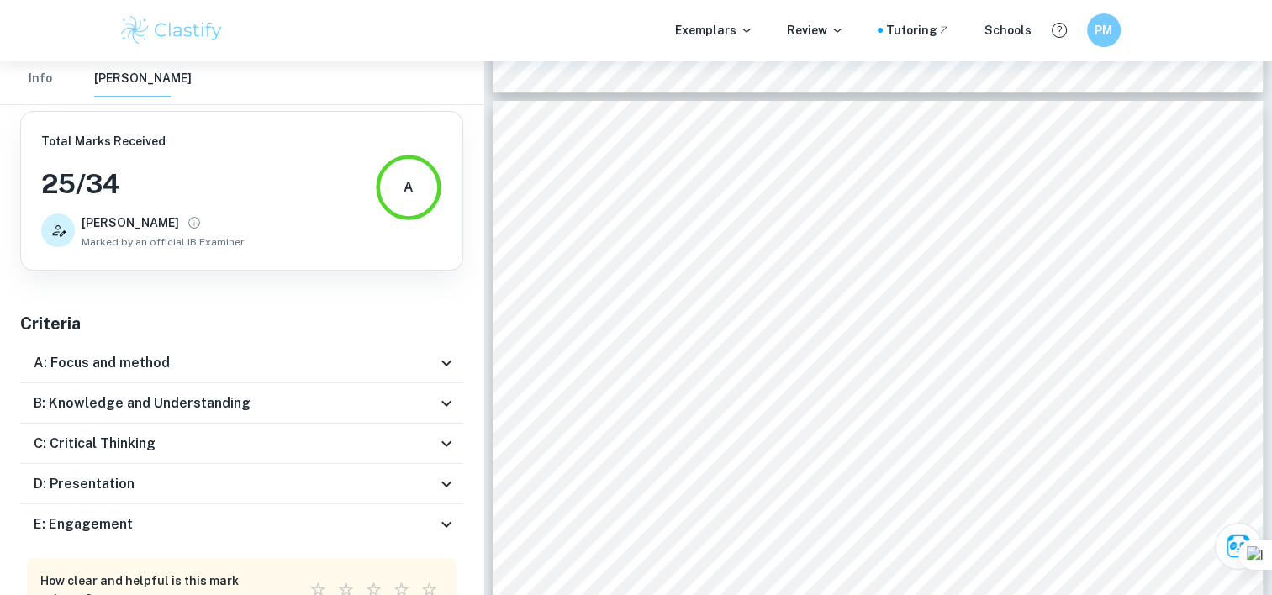
drag, startPoint x: 331, startPoint y: 432, endPoint x: 297, endPoint y: 438, distance: 35.0
drag, startPoint x: 297, startPoint y: 438, endPoint x: 286, endPoint y: 441, distance: 11.2
click at [286, 441] on div "C: Critical Thinking" at bounding box center [235, 444] width 403 height 20
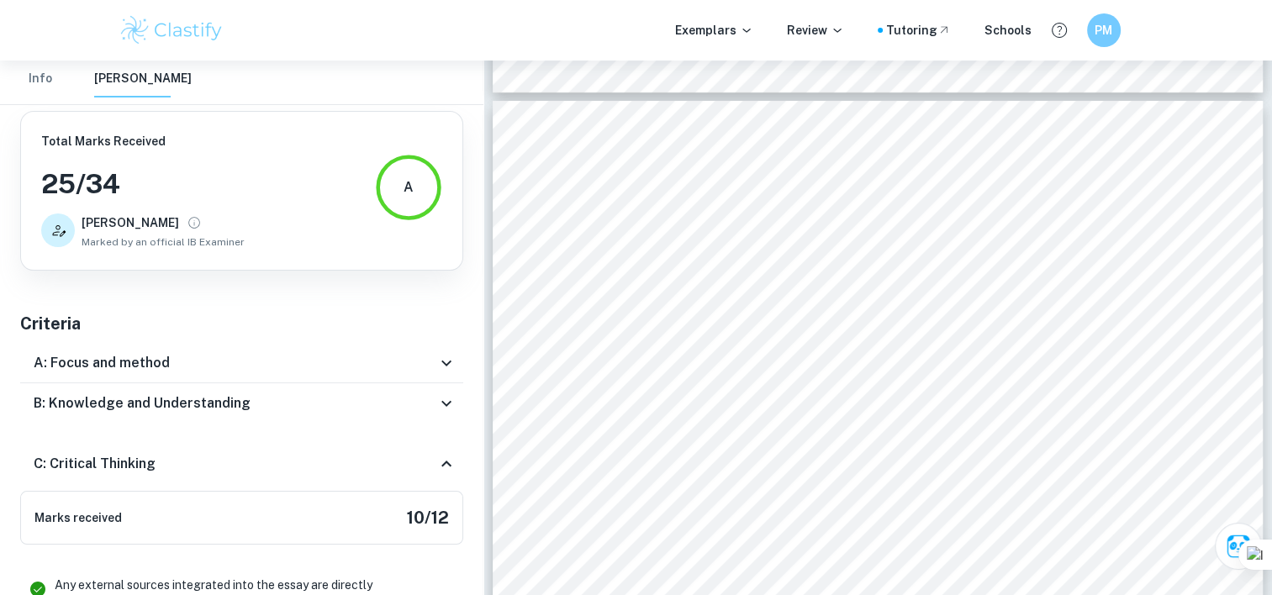
click at [286, 441] on div "C: Critical Thinking" at bounding box center [241, 464] width 443 height 54
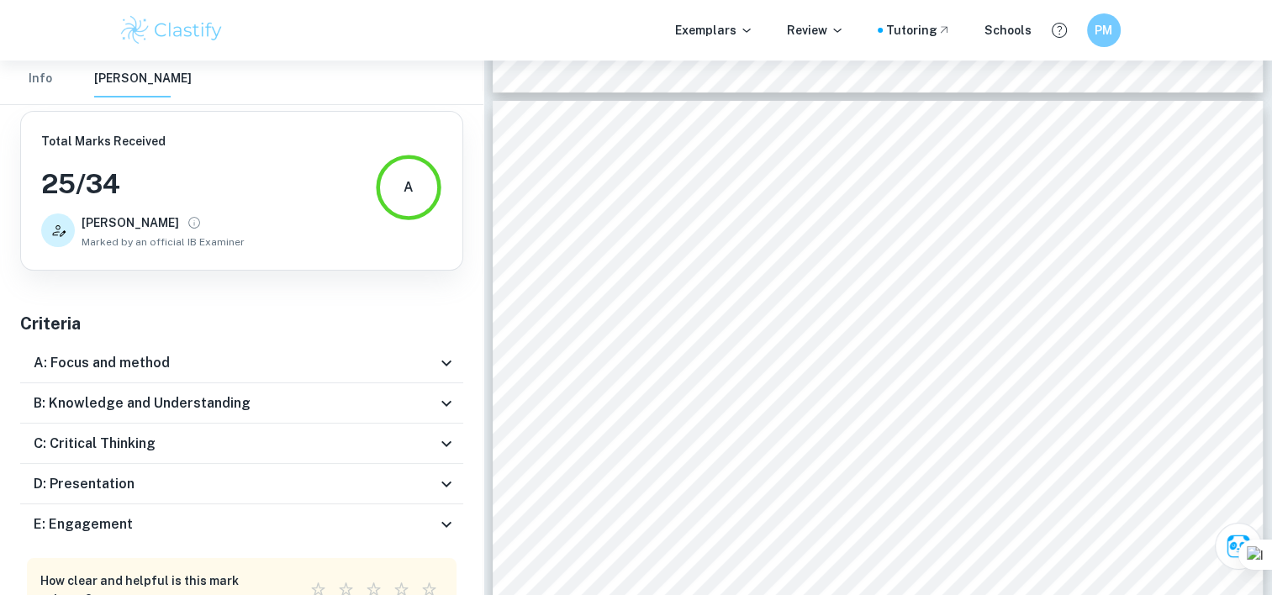
click at [272, 485] on div "D: Presentation" at bounding box center [235, 484] width 403 height 20
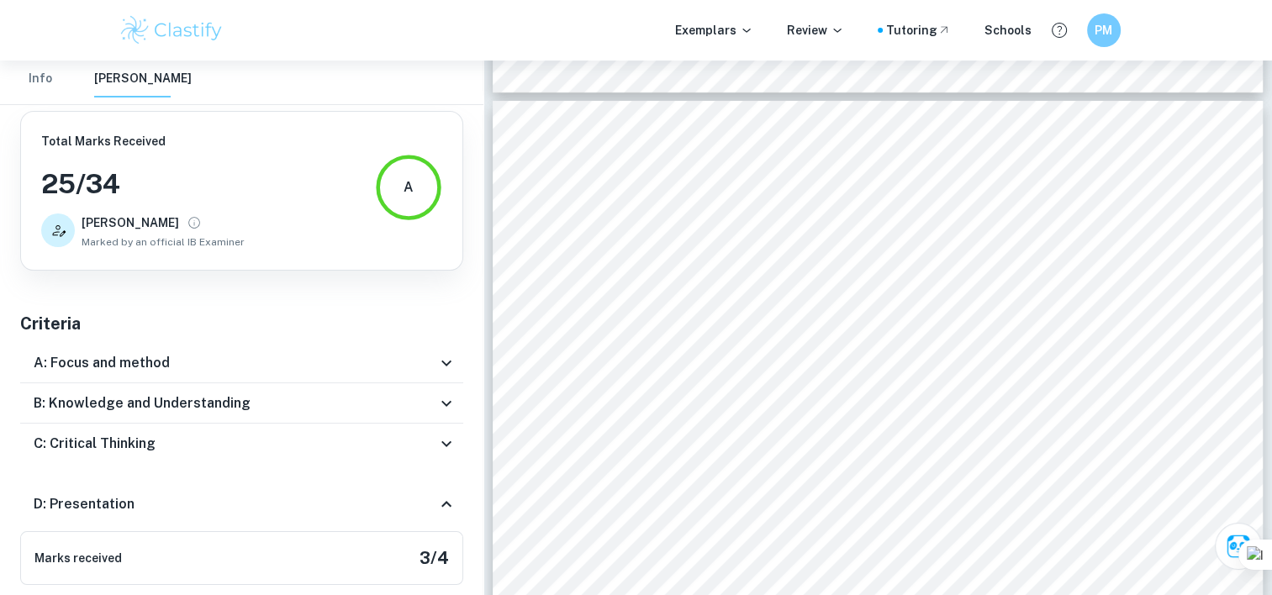
click at [272, 485] on div "D: Presentation" at bounding box center [241, 505] width 443 height 54
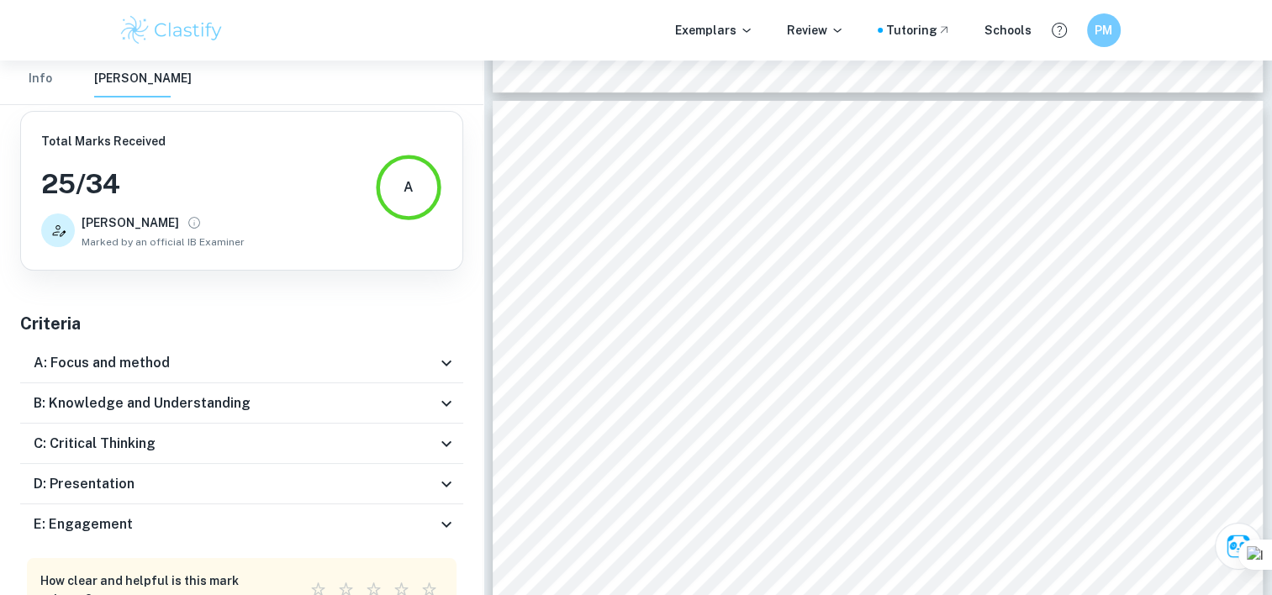
click at [266, 522] on div "E: Engagement" at bounding box center [235, 525] width 403 height 20
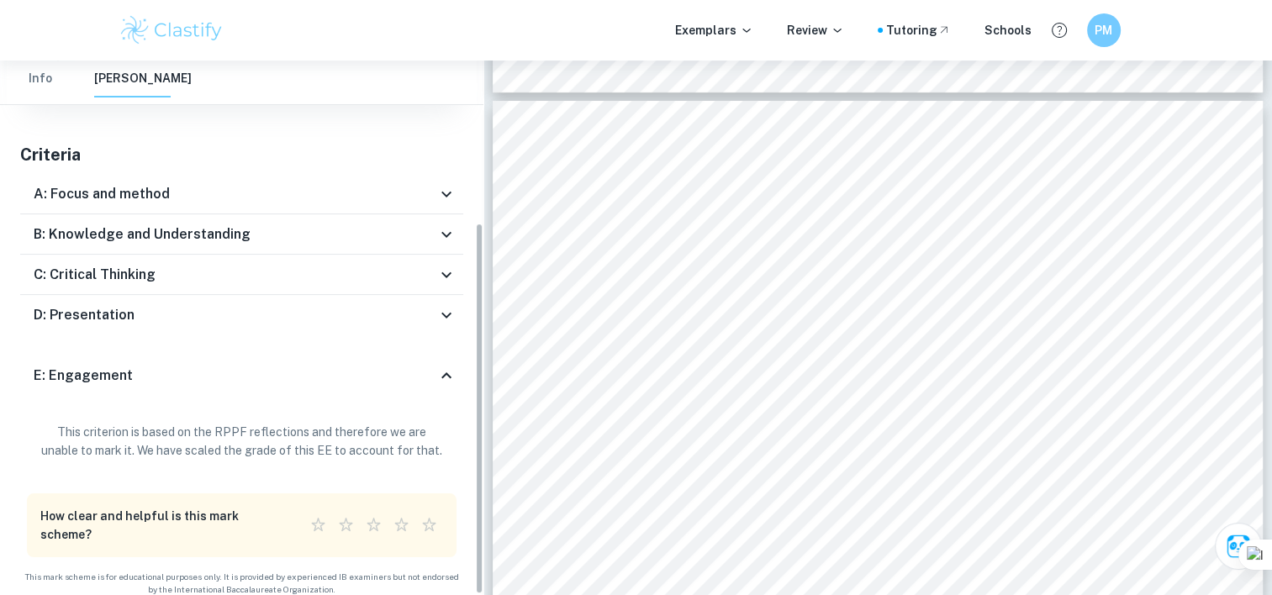
scroll to position [232, 0]
click at [288, 386] on div "E: Engagement" at bounding box center [241, 377] width 443 height 54
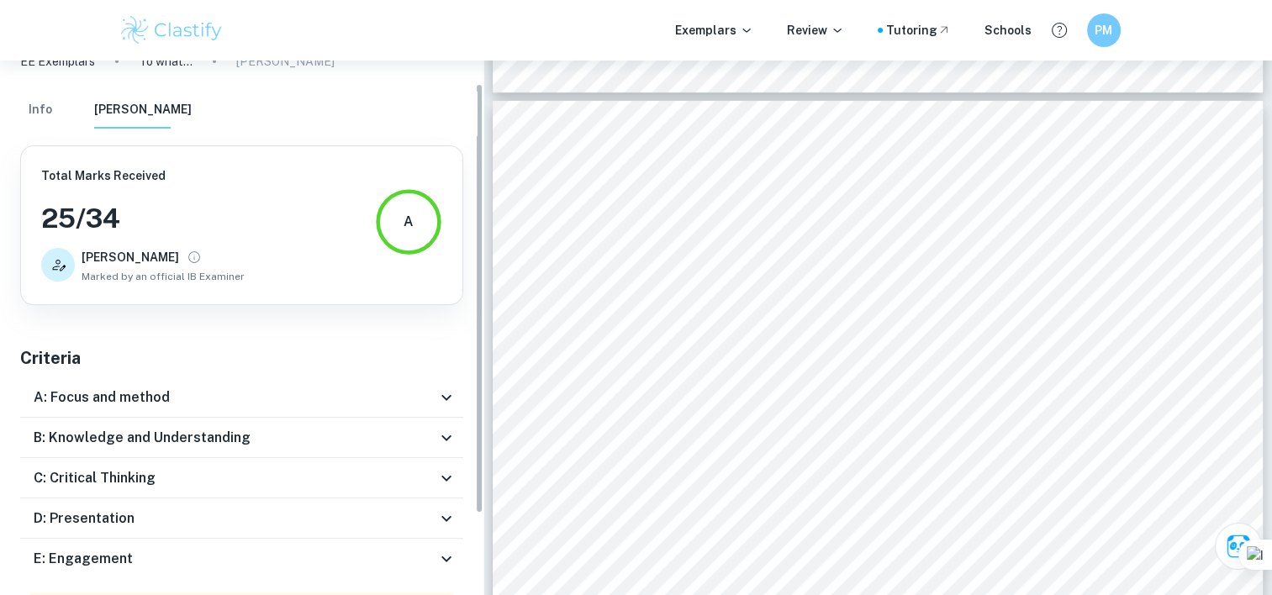
scroll to position [20, 0]
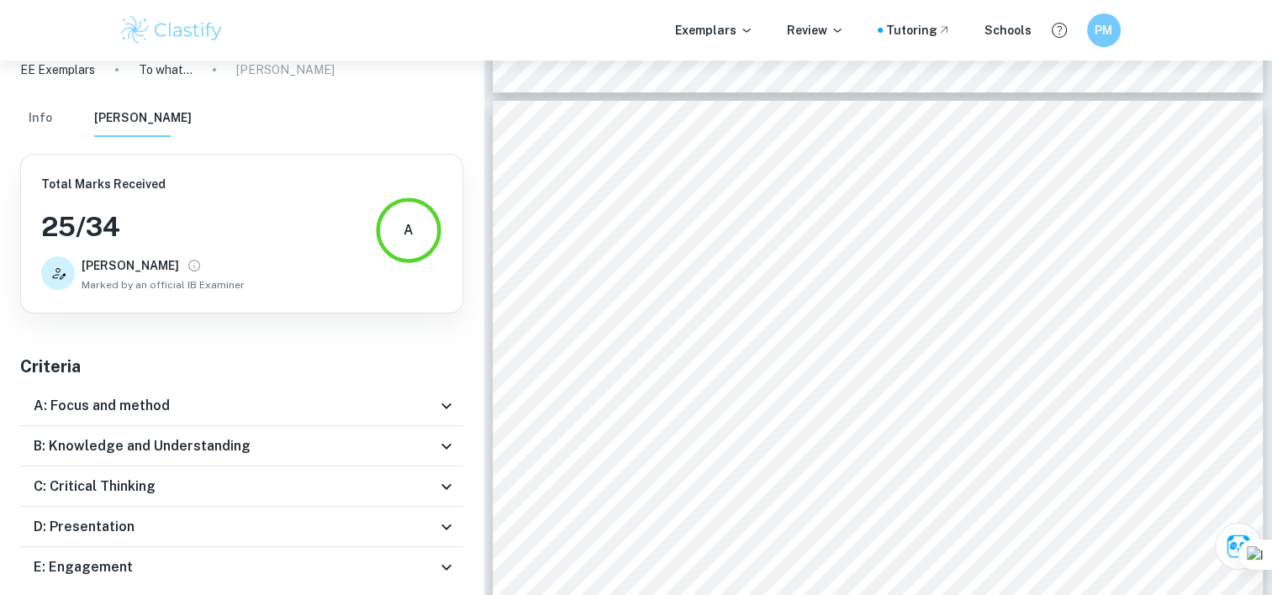
click at [215, 540] on div "D: Presentation" at bounding box center [241, 527] width 443 height 40
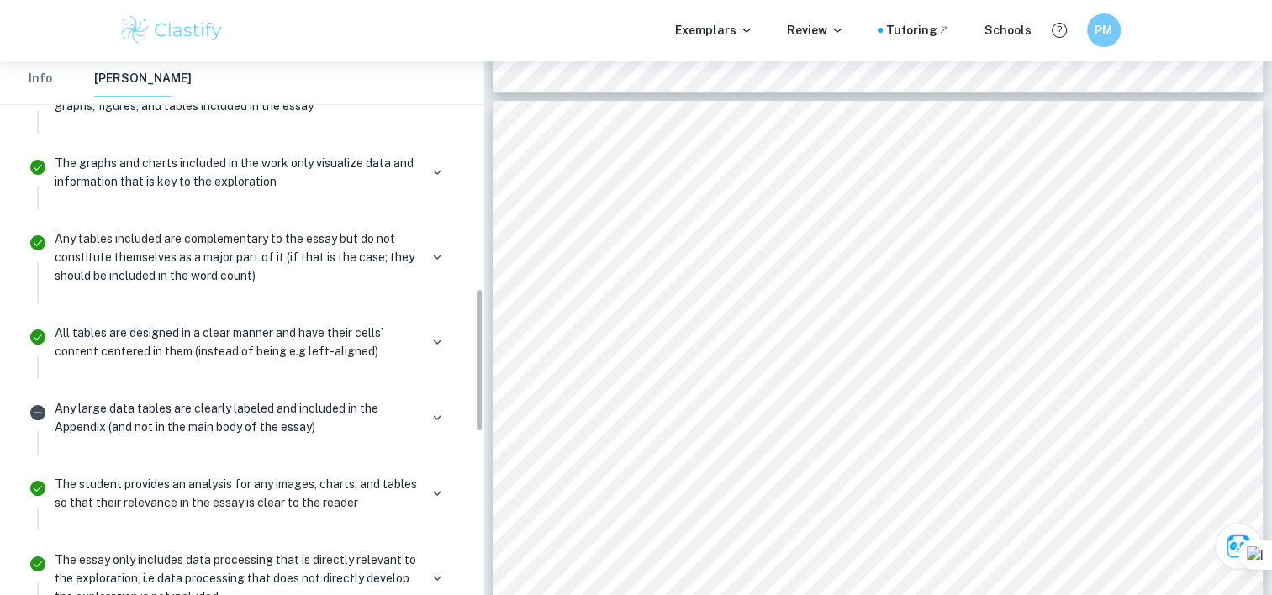
scroll to position [848, 0]
click at [440, 415] on icon "button" at bounding box center [437, 417] width 8 height 5
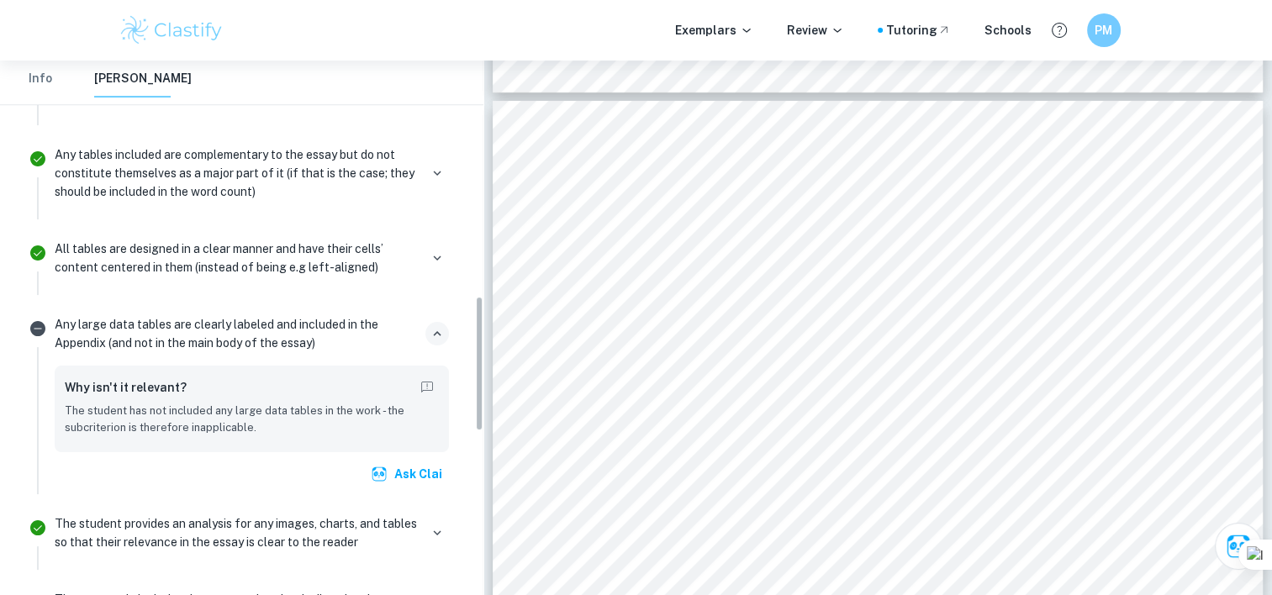
scroll to position [930, 0]
click at [38, 323] on icon "Not relevant" at bounding box center [37, 330] width 15 height 15
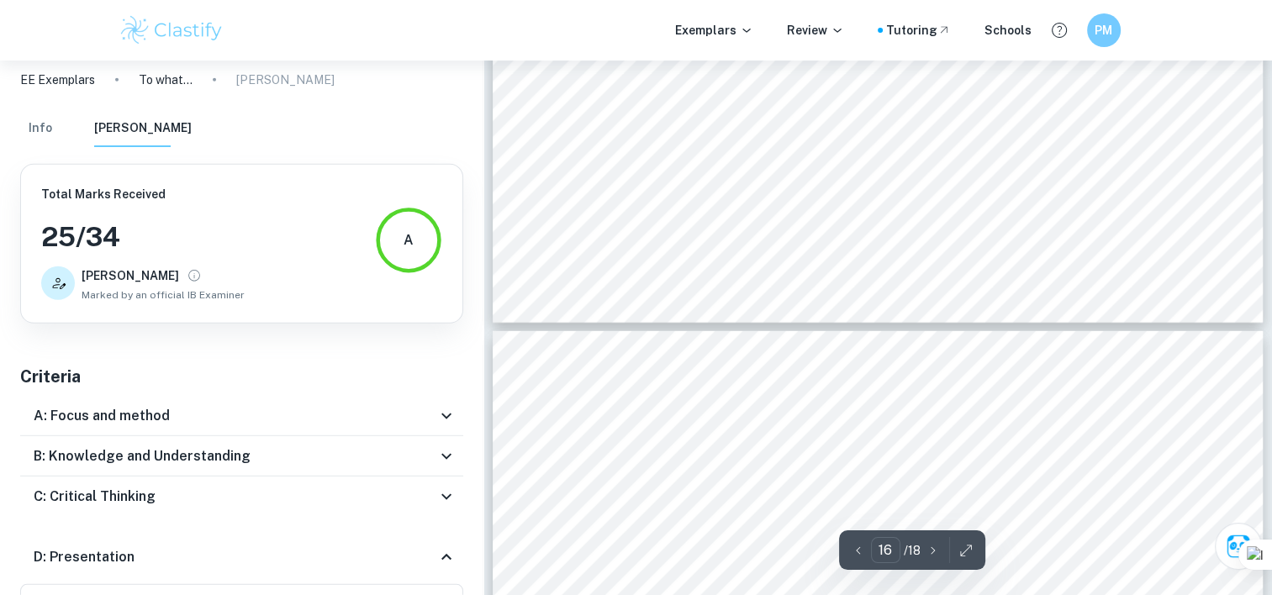
scroll to position [17440, 0]
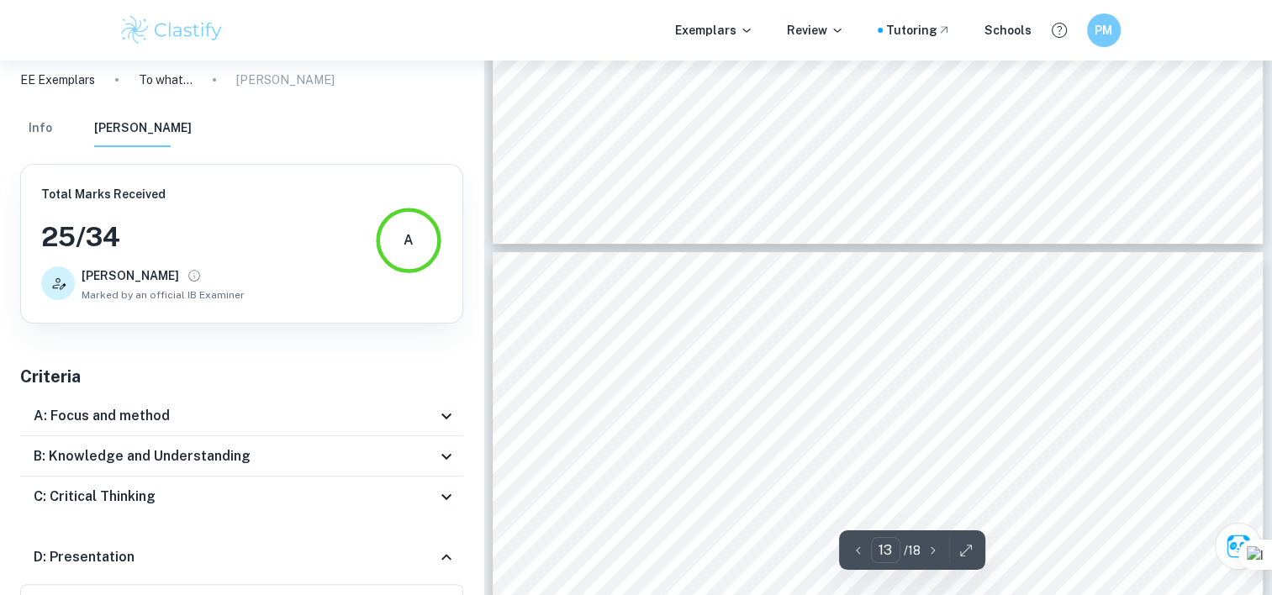
type input "12"
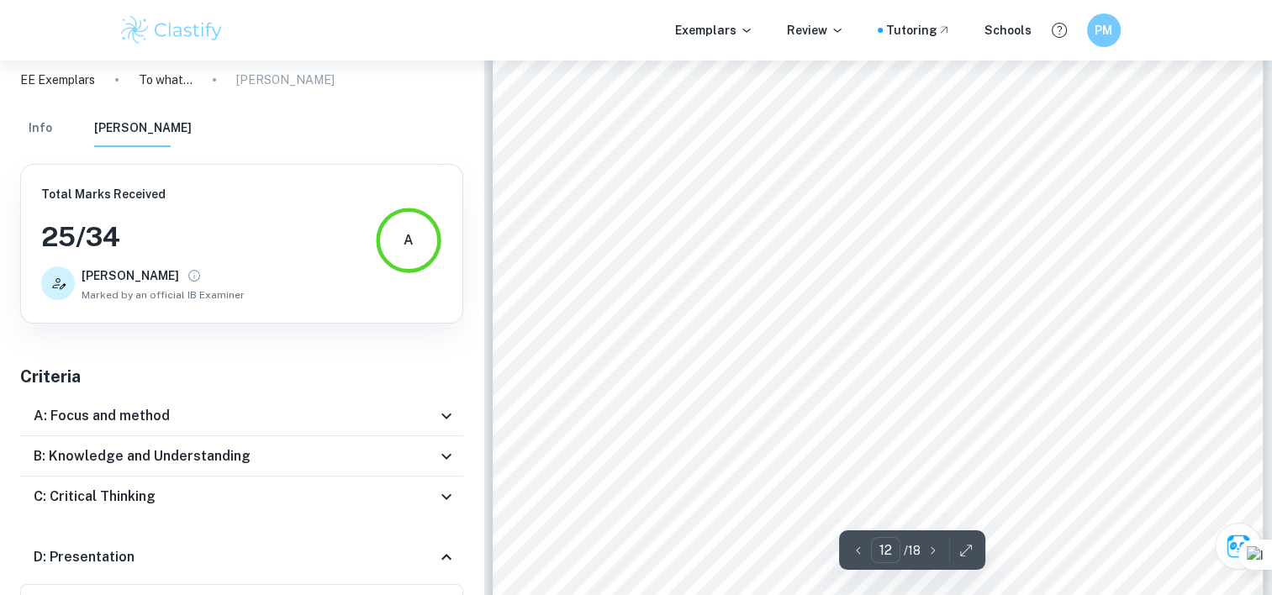
scroll to position [12648, 0]
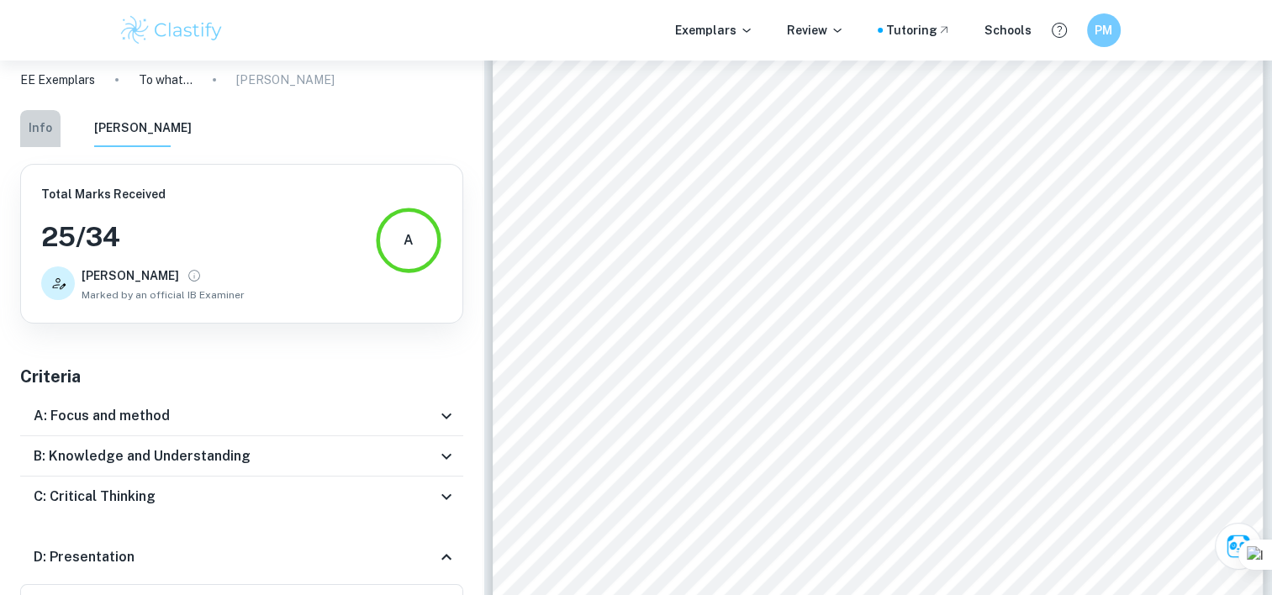
click at [35, 131] on button "Info" at bounding box center [40, 128] width 40 height 37
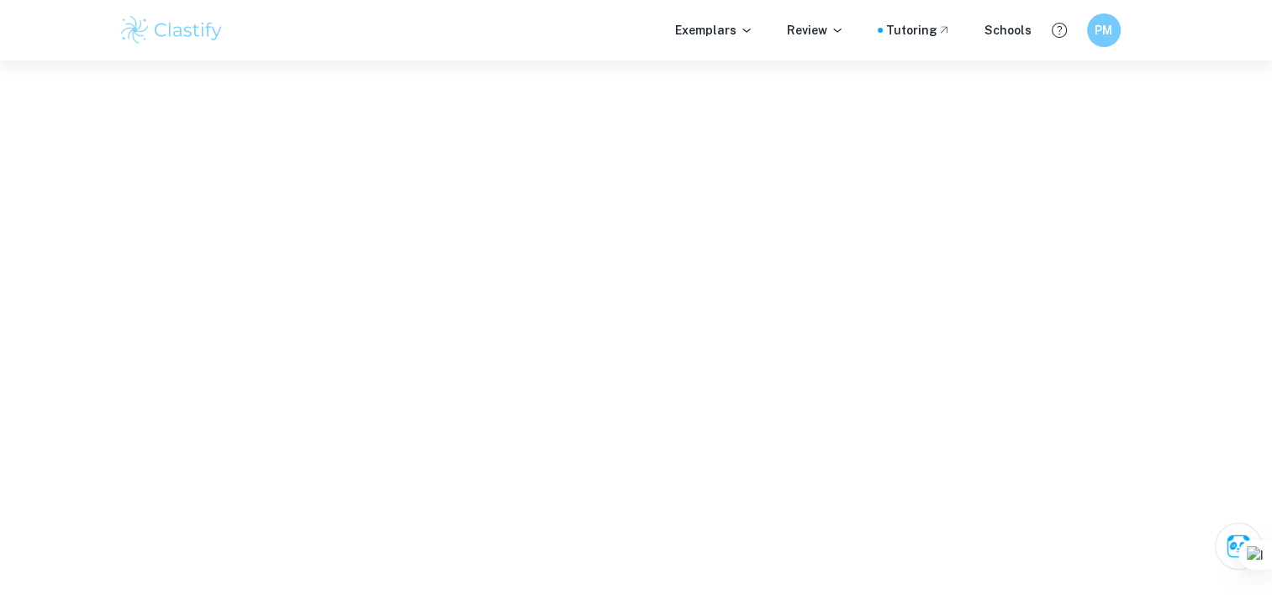
scroll to position [12615, 0]
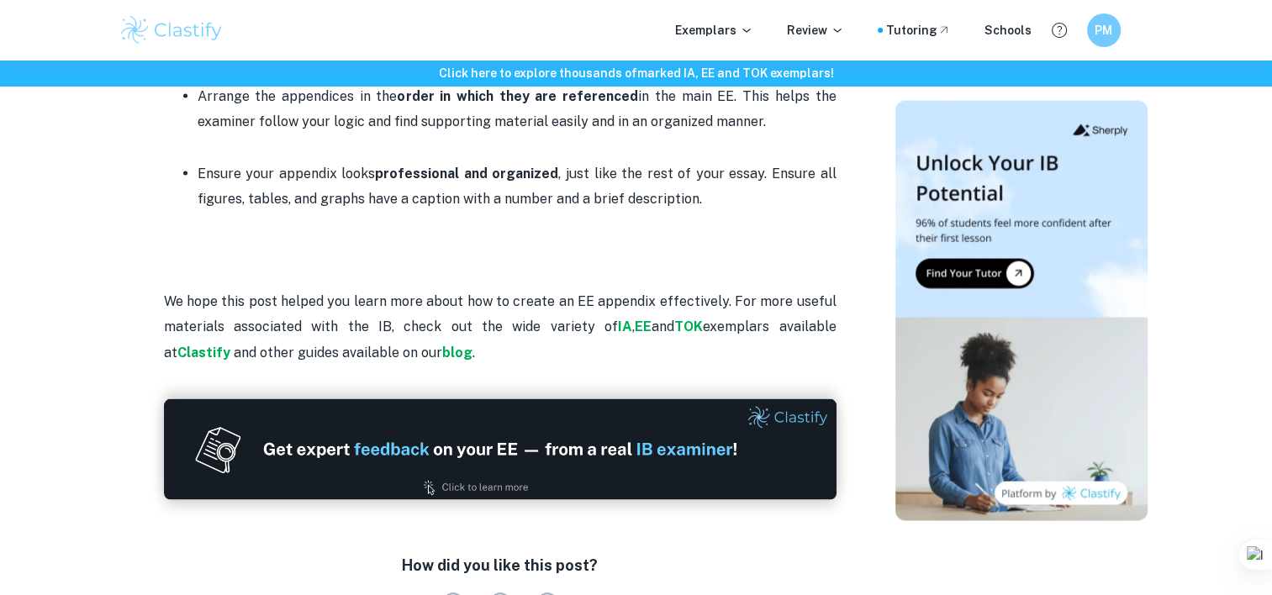
scroll to position [3417, 0]
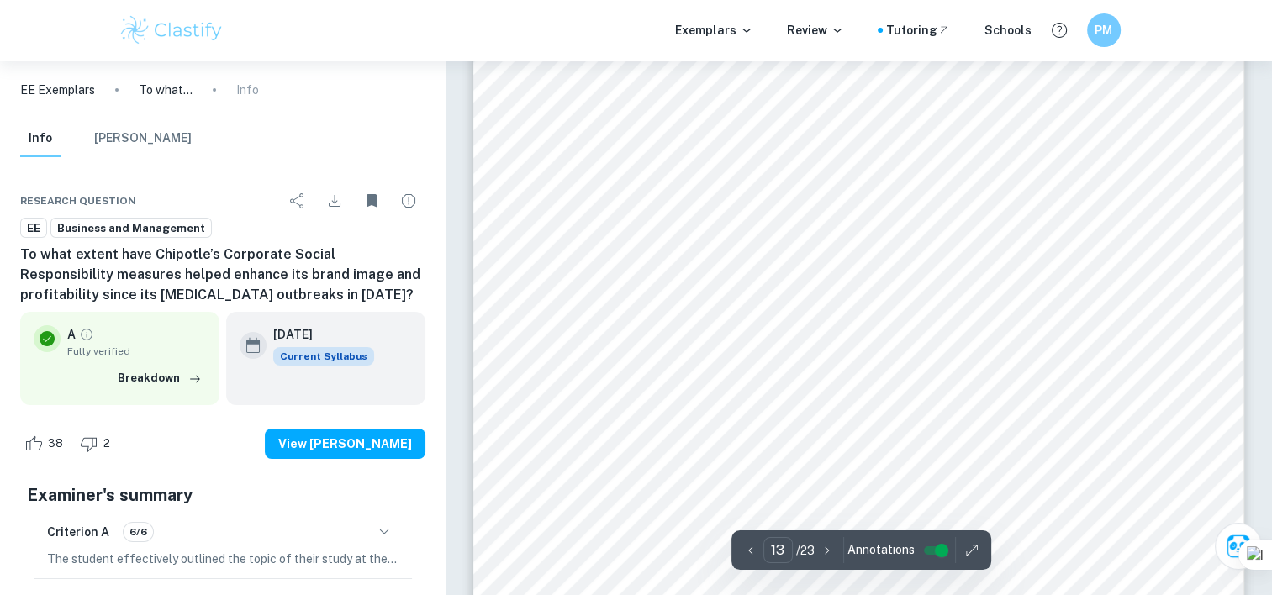
scroll to position [12487, 0]
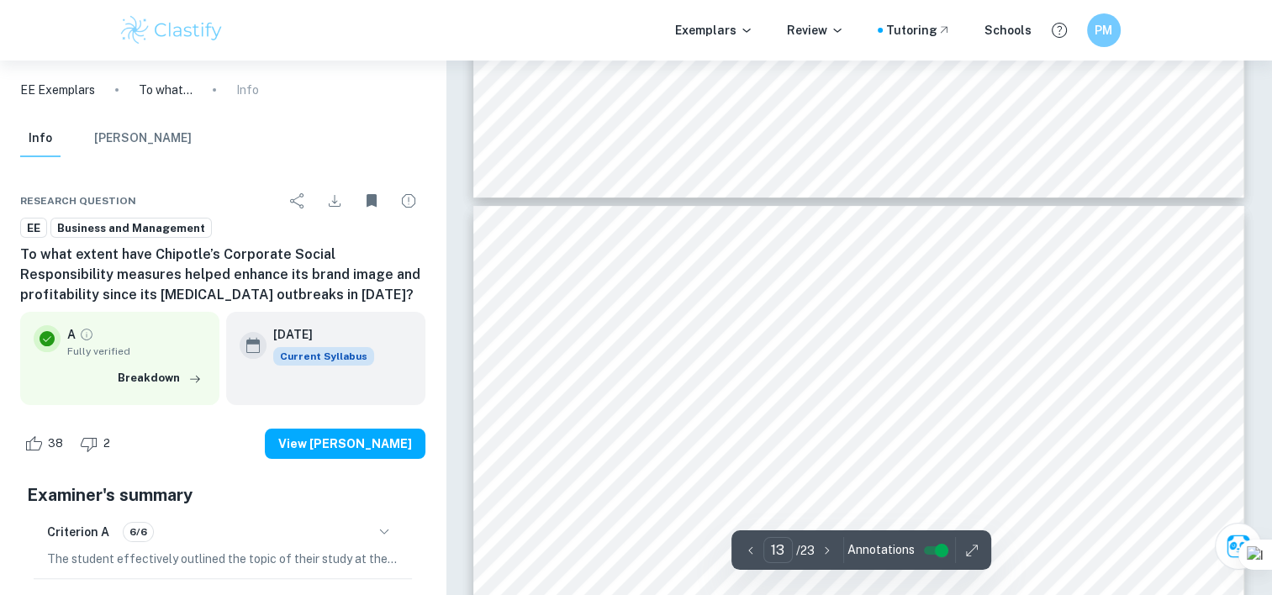
type input "14"
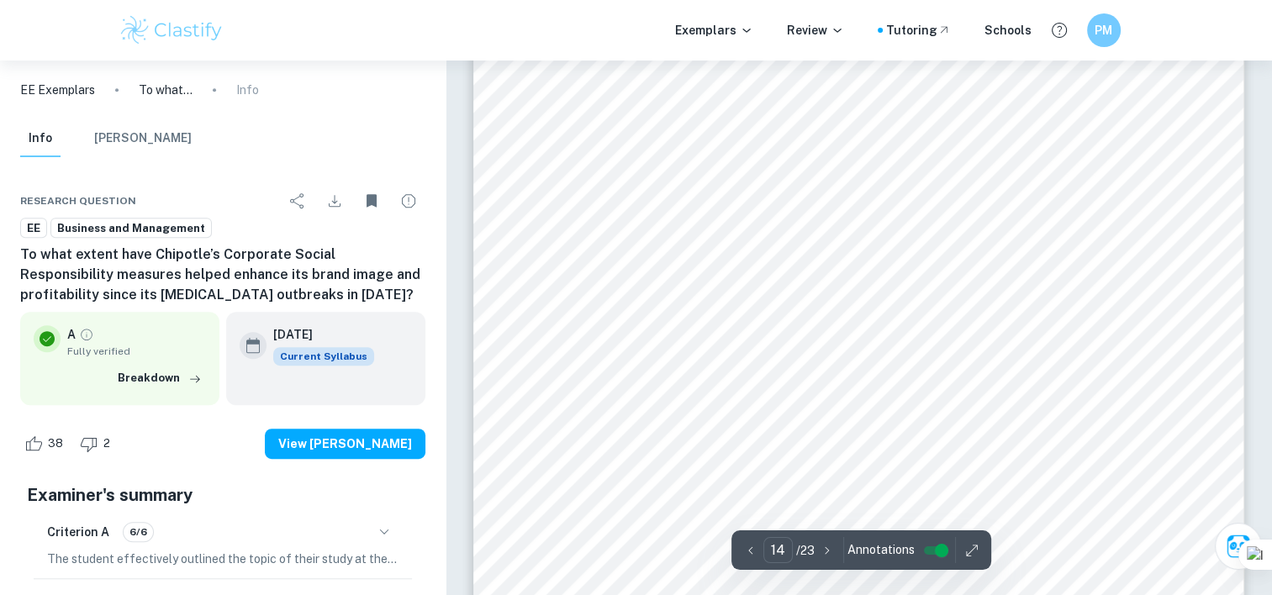
scroll to position [13525, 0]
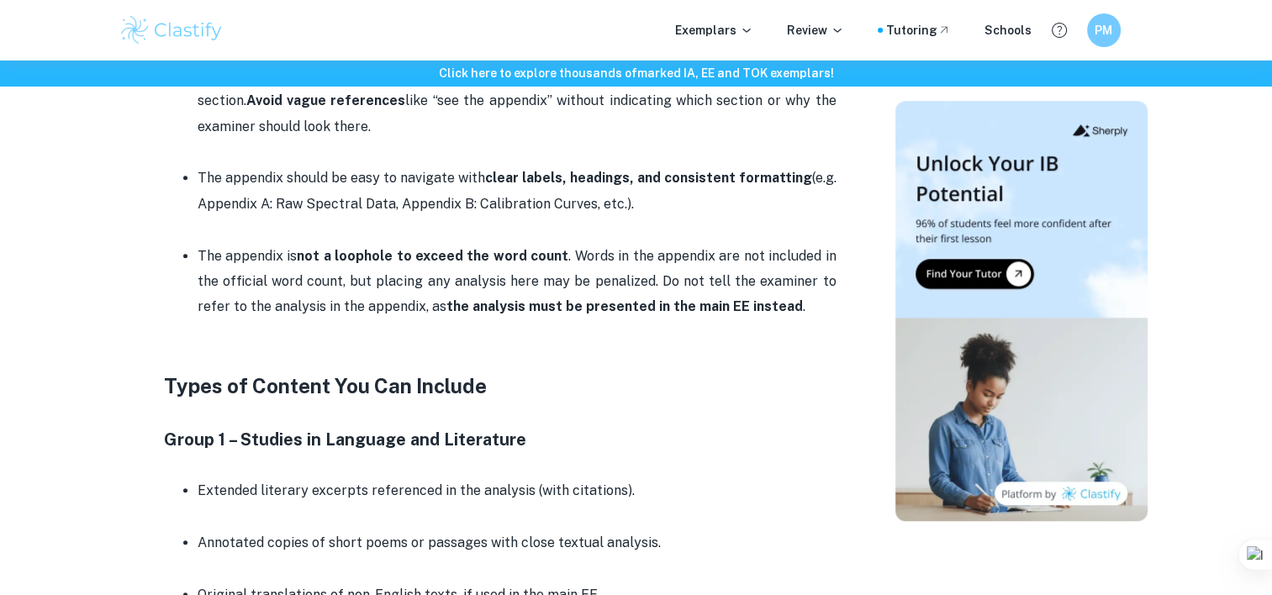
scroll to position [1434, 0]
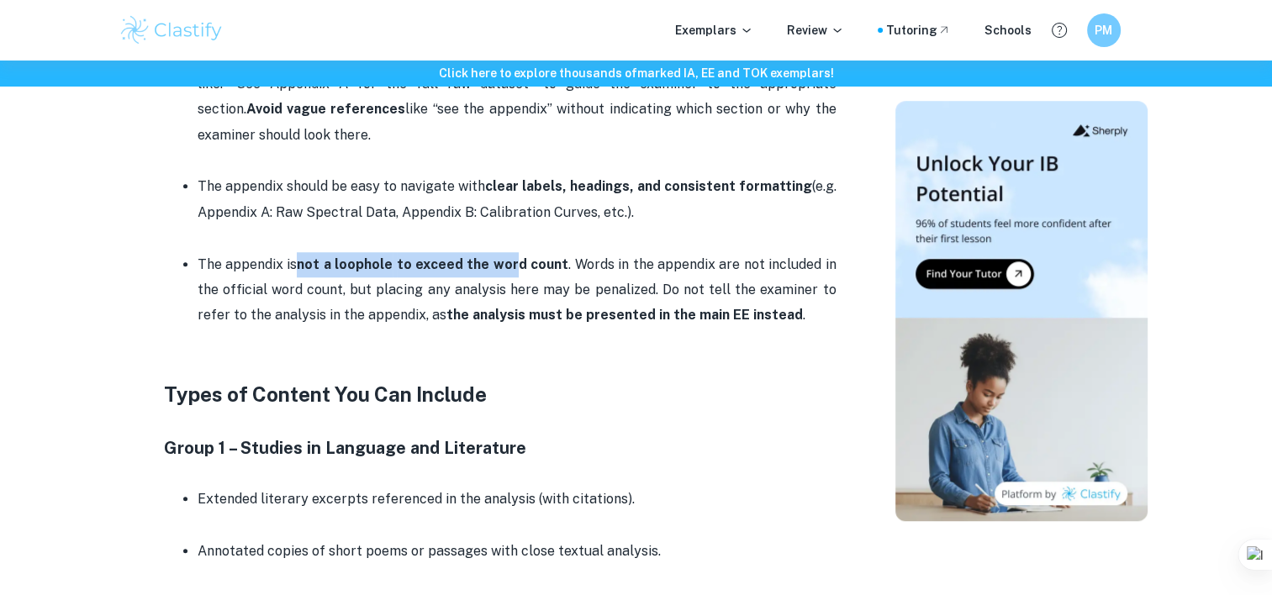
drag, startPoint x: 295, startPoint y: 256, endPoint x: 518, endPoint y: 266, distance: 223.0
click at [518, 266] on p "The appendix is not a loophole to exceed the word count . Words in the appendix…" at bounding box center [517, 290] width 639 height 77
click at [518, 266] on strong "to exceed the word count" at bounding box center [483, 264] width 172 height 16
click at [639, 263] on p "The appendix is not a loophole to exceed the word count . Words in the appendix…" at bounding box center [517, 290] width 639 height 77
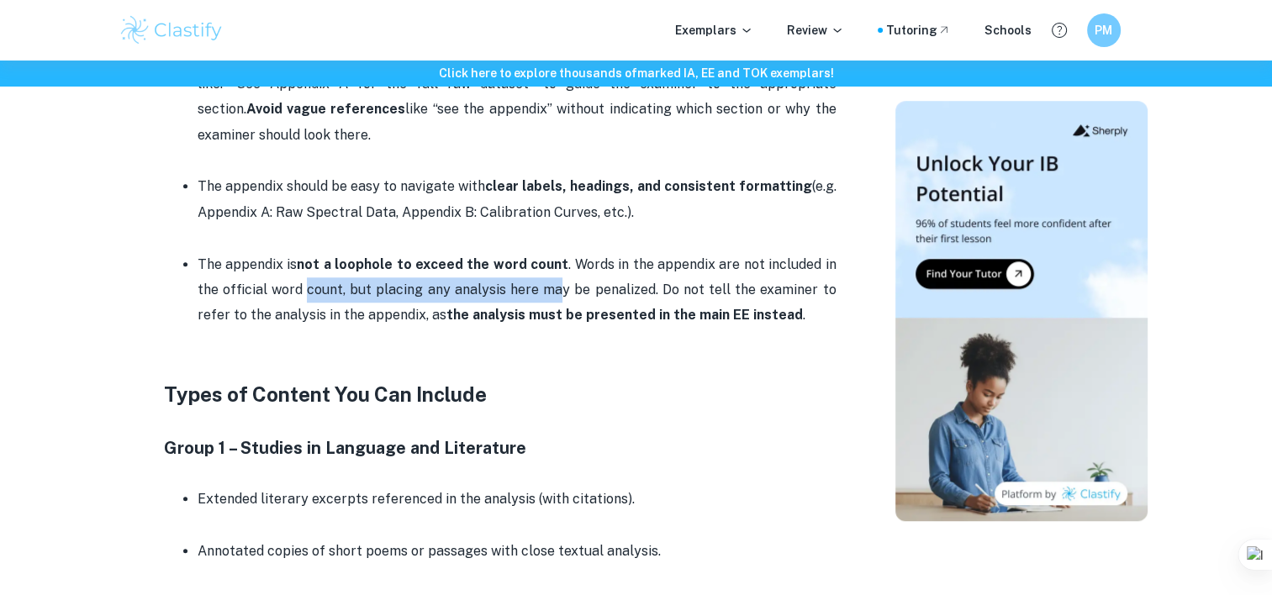
drag, startPoint x: 306, startPoint y: 293, endPoint x: 558, endPoint y: 278, distance: 252.7
click at [558, 278] on p "The appendix is not a loophole to exceed the word count . Words in the appendix…" at bounding box center [517, 290] width 639 height 77
click at [489, 341] on p at bounding box center [500, 341] width 673 height 25
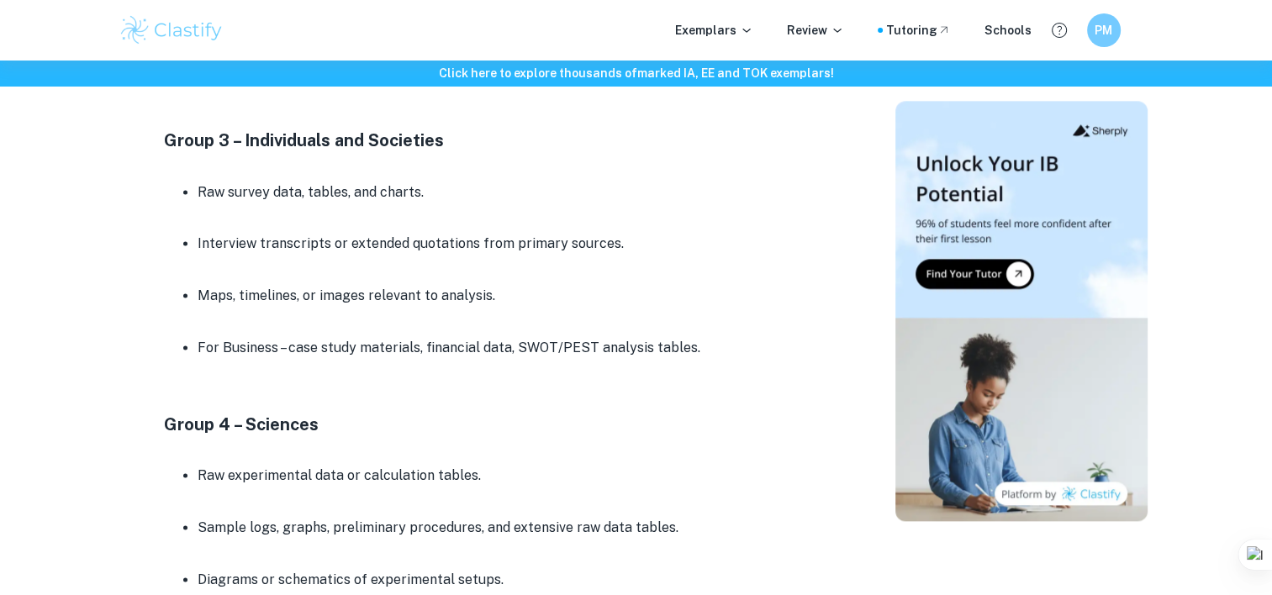
scroll to position [2207, 0]
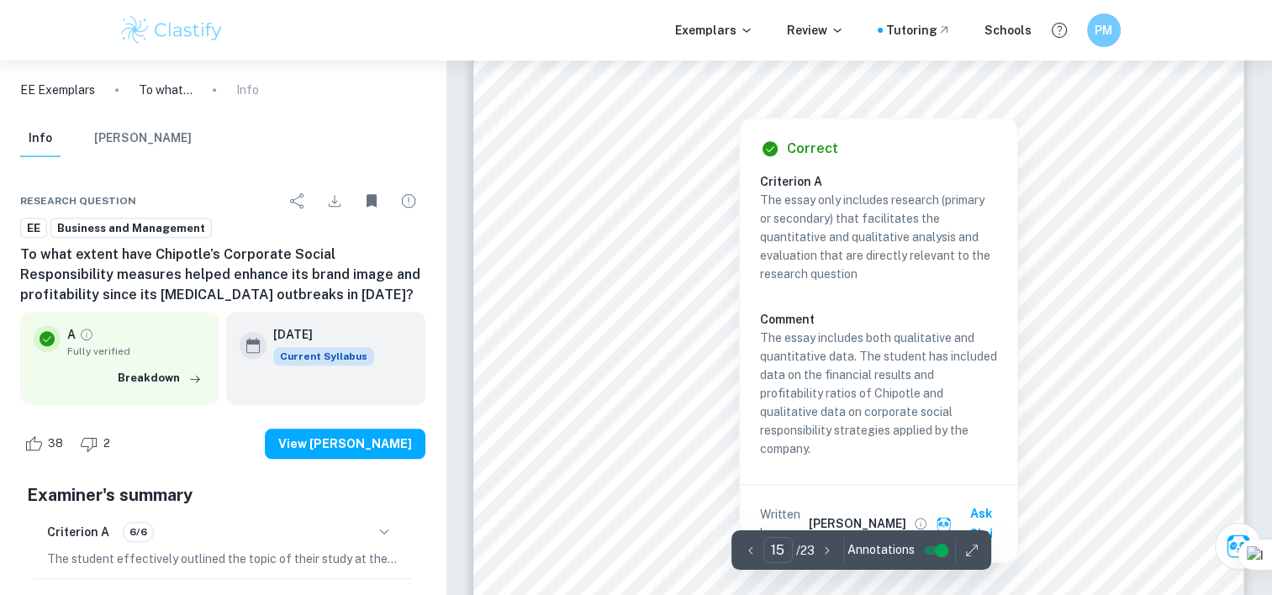
scroll to position [14251, 0]
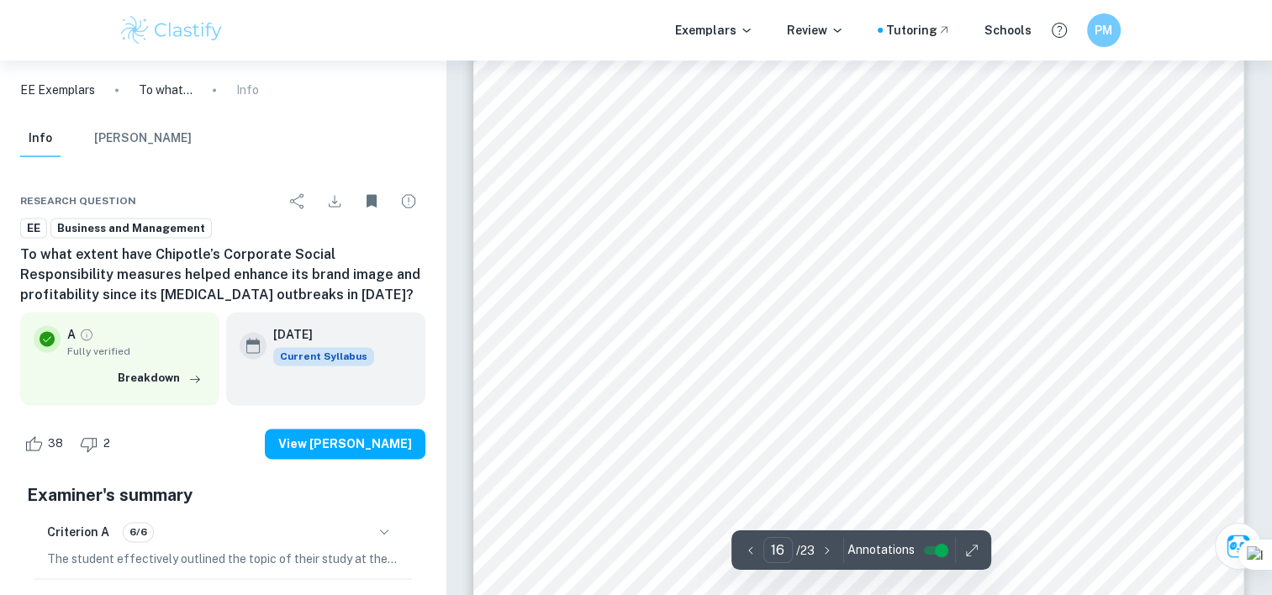
type input "15"
